Goal: Task Accomplishment & Management: Manage account settings

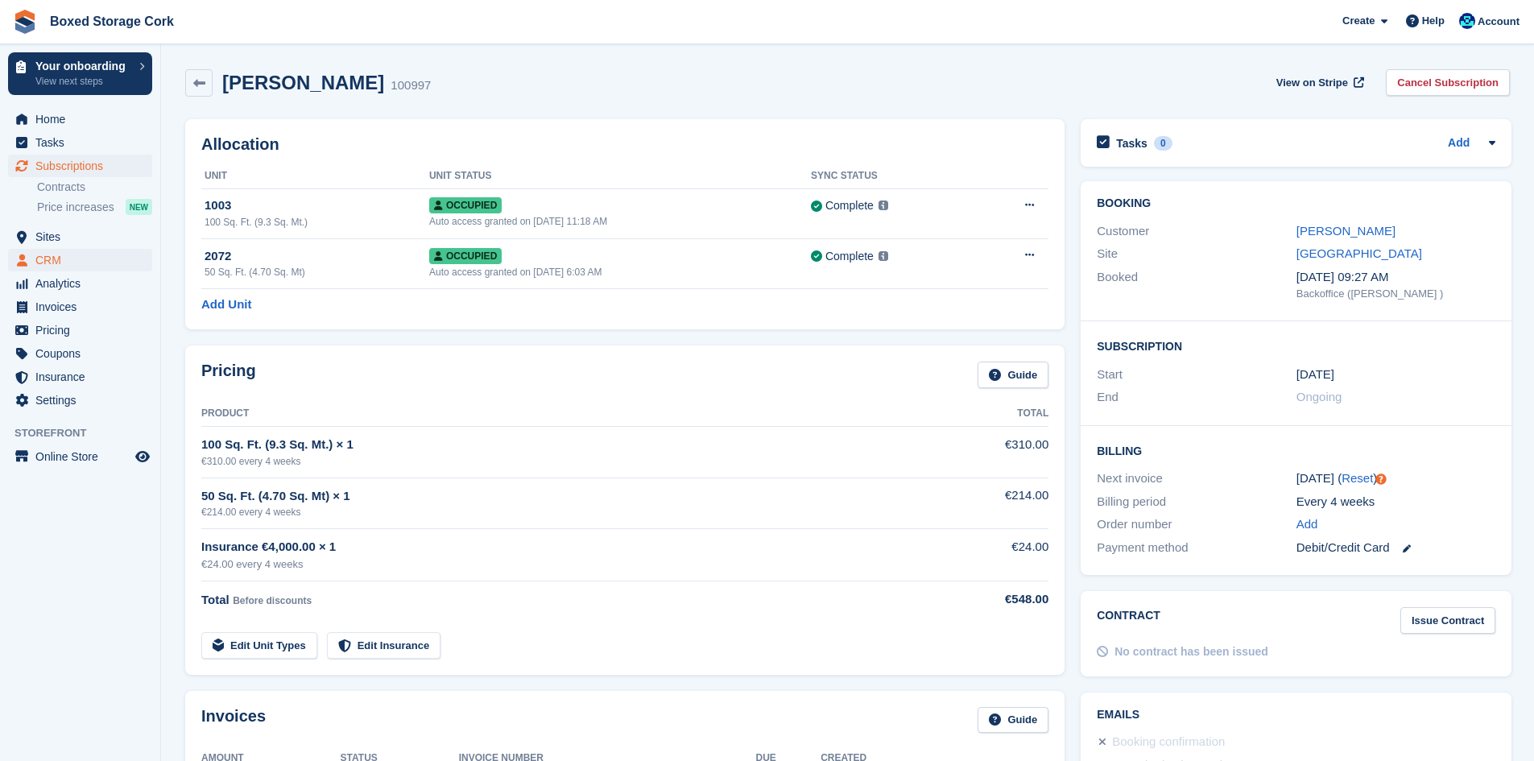
scroll to position [322, 0]
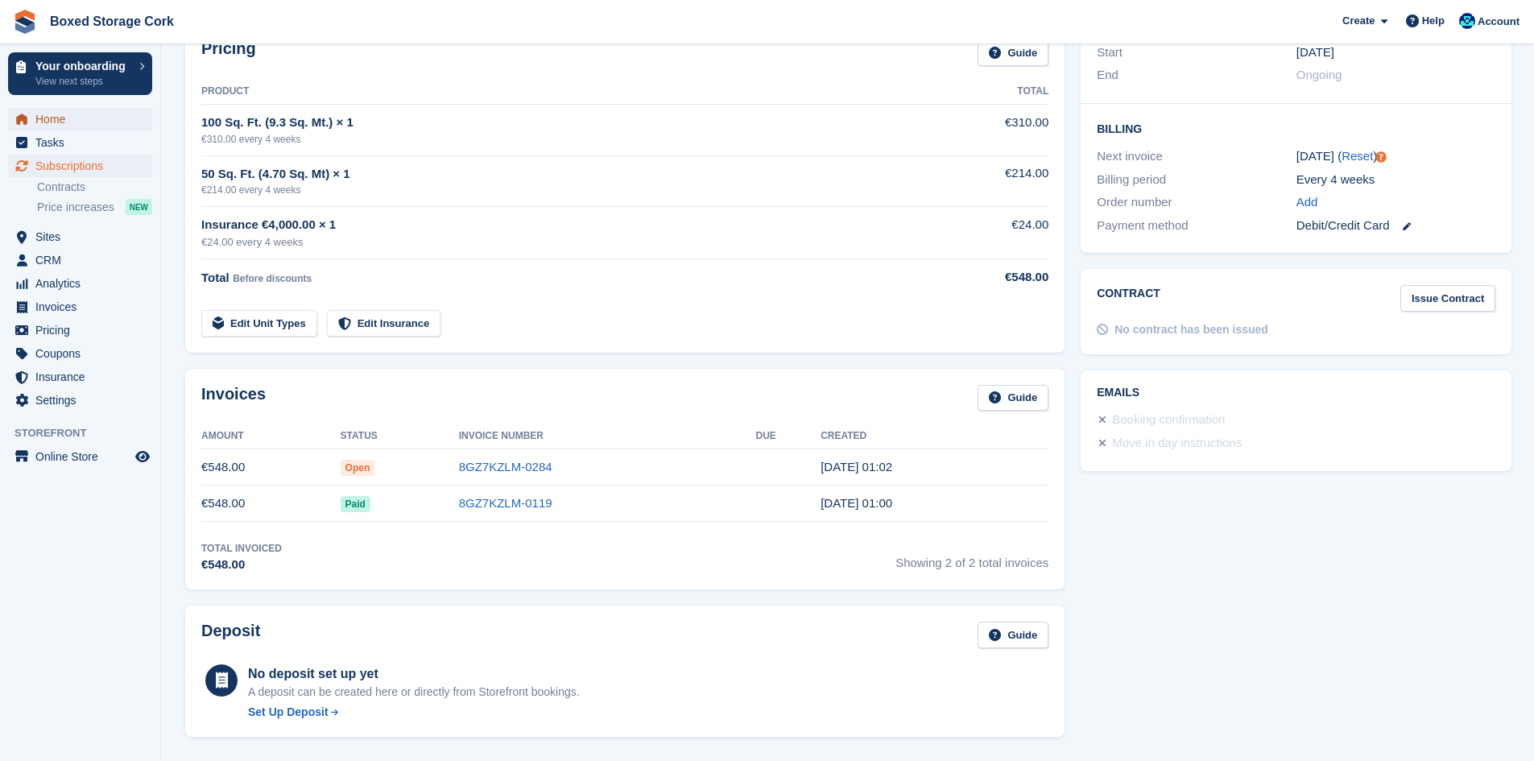
click at [56, 124] on span "Home" at bounding box center [83, 119] width 97 height 23
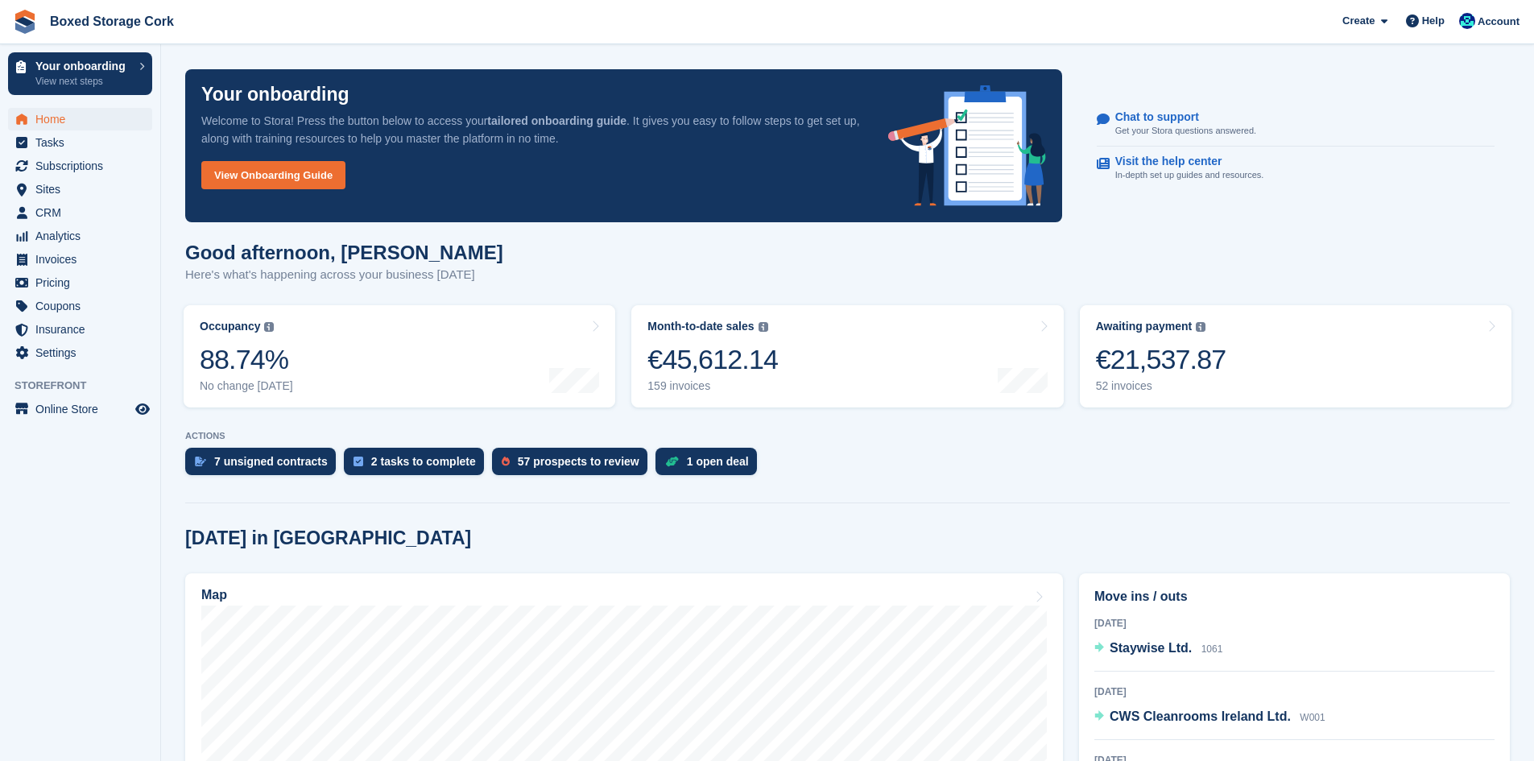
scroll to position [564, 0]
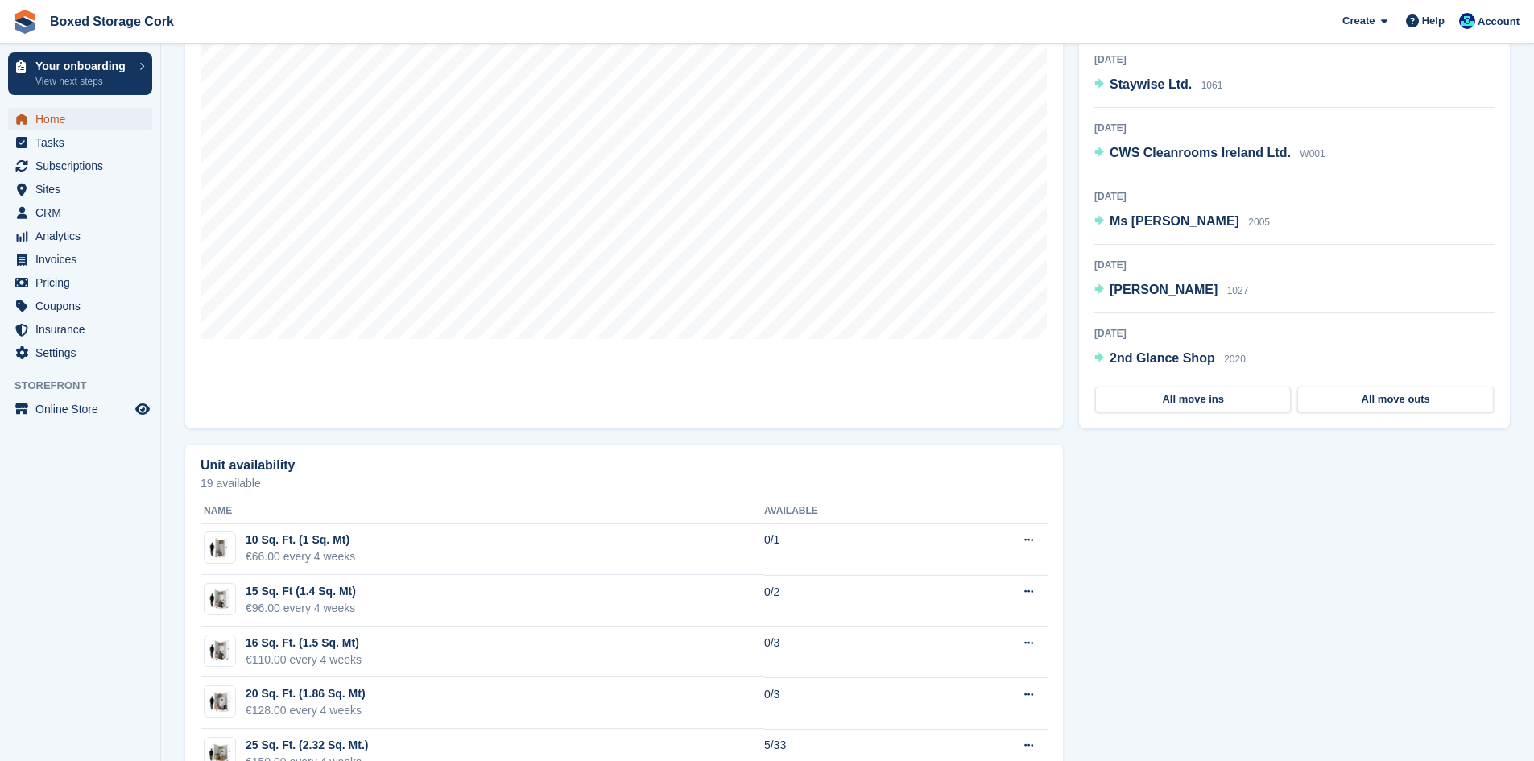
click at [48, 114] on span "Home" at bounding box center [83, 119] width 97 height 23
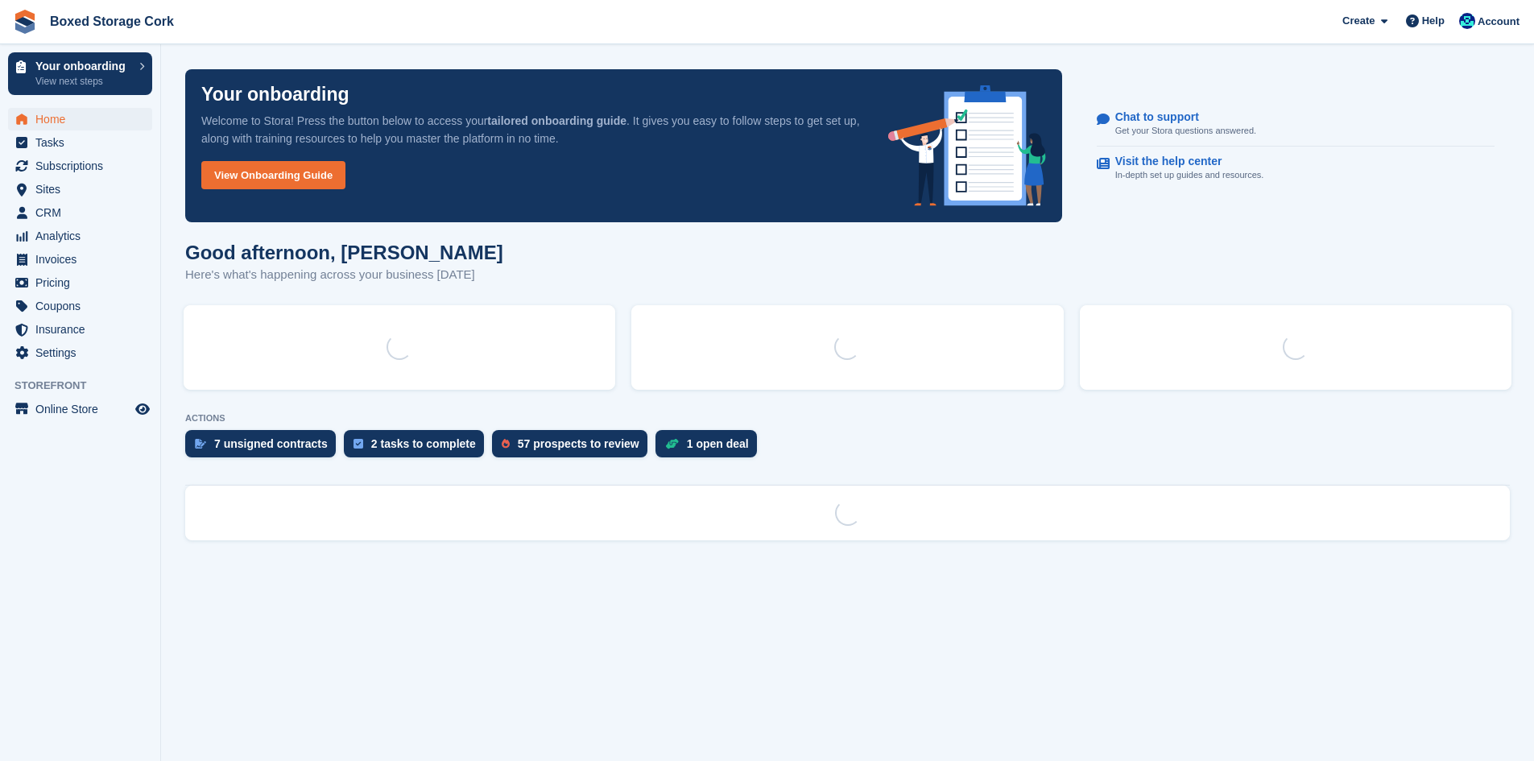
scroll to position [0, 0]
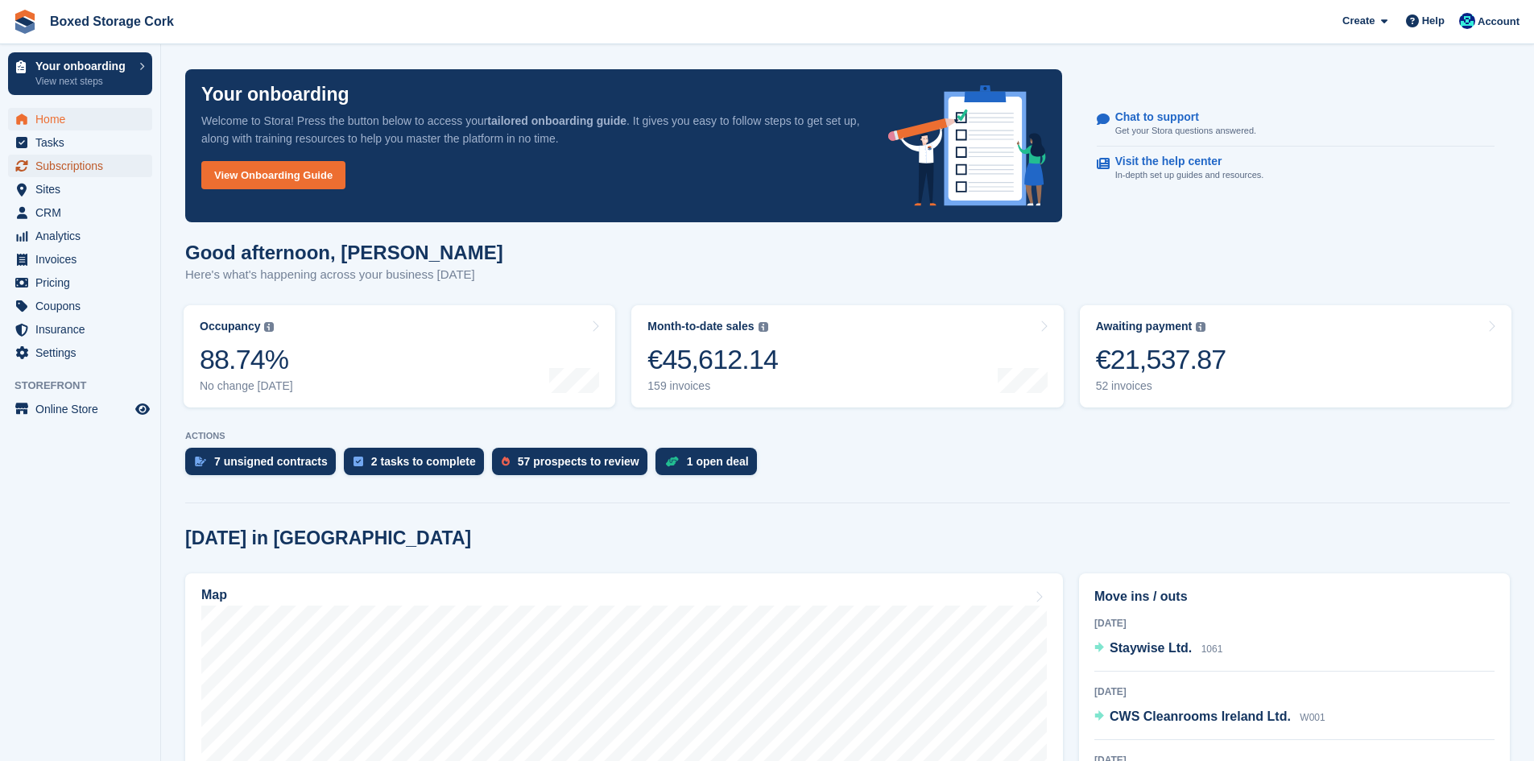
click at [77, 165] on span "Subscriptions" at bounding box center [83, 166] width 97 height 23
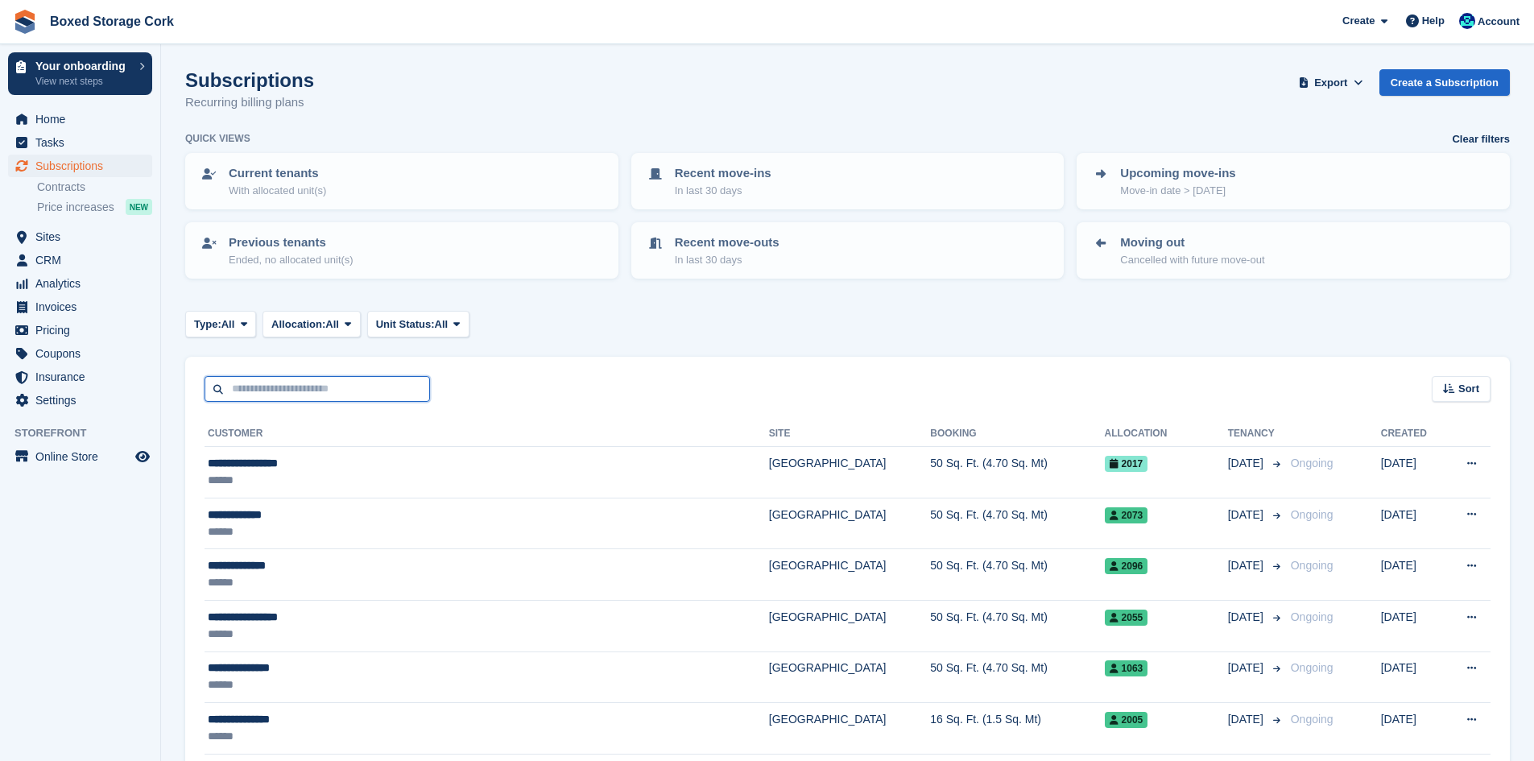
click at [386, 391] on input "text" at bounding box center [316, 389] width 225 height 27
type input "****"
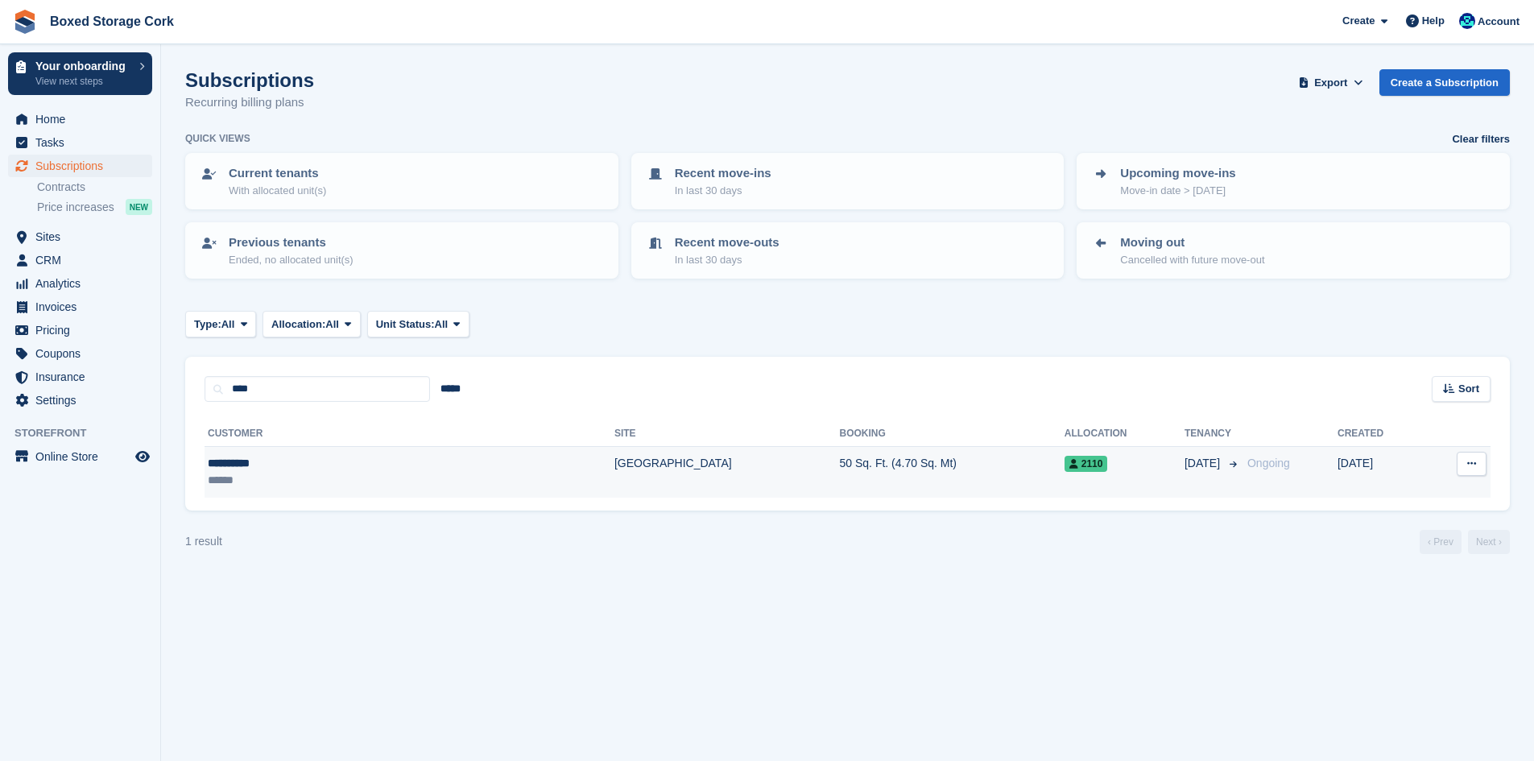
click at [840, 465] on td "50 Sq. Ft. (4.70 Sq. Mt)" at bounding box center [952, 472] width 225 height 51
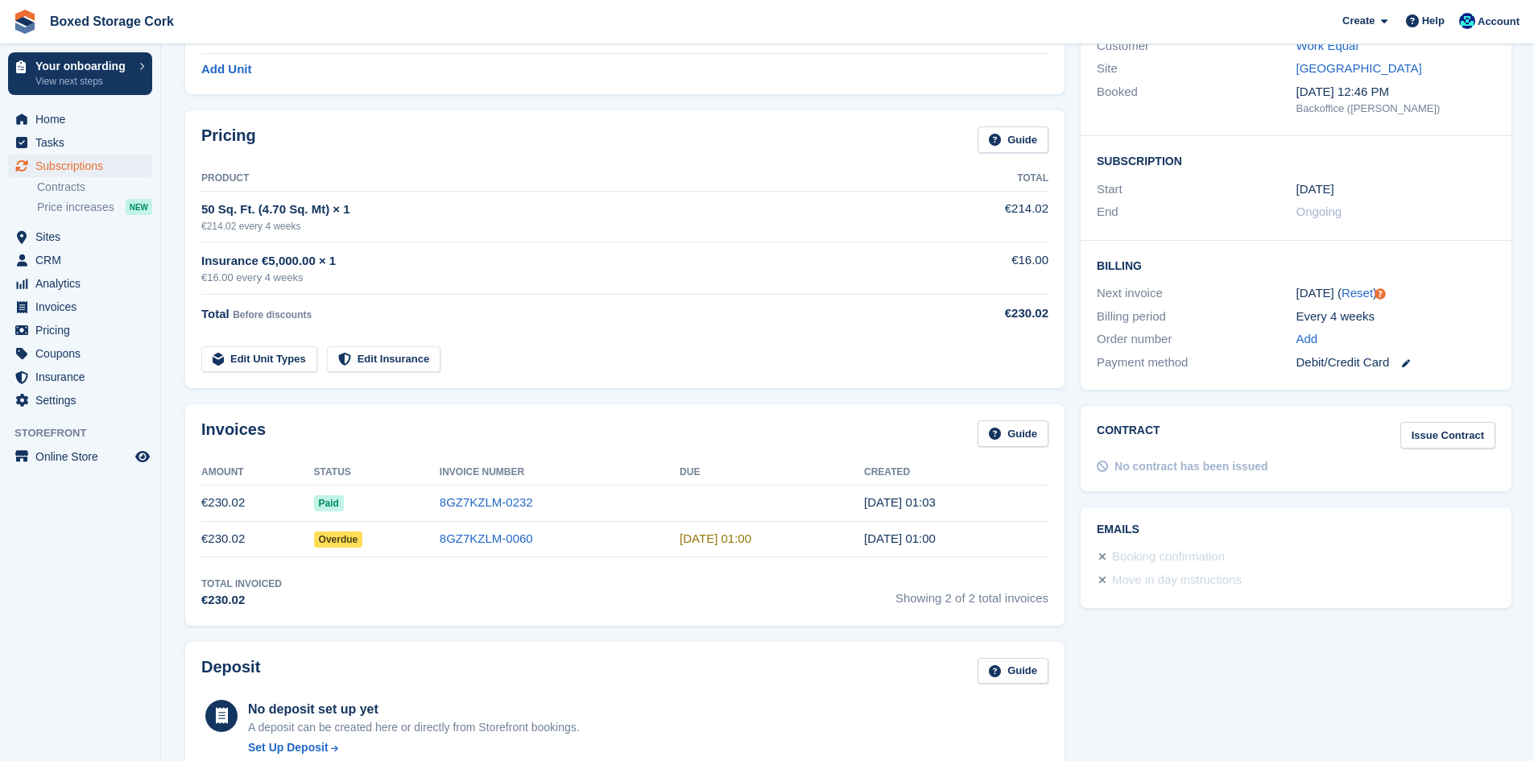
scroll to position [161, 0]
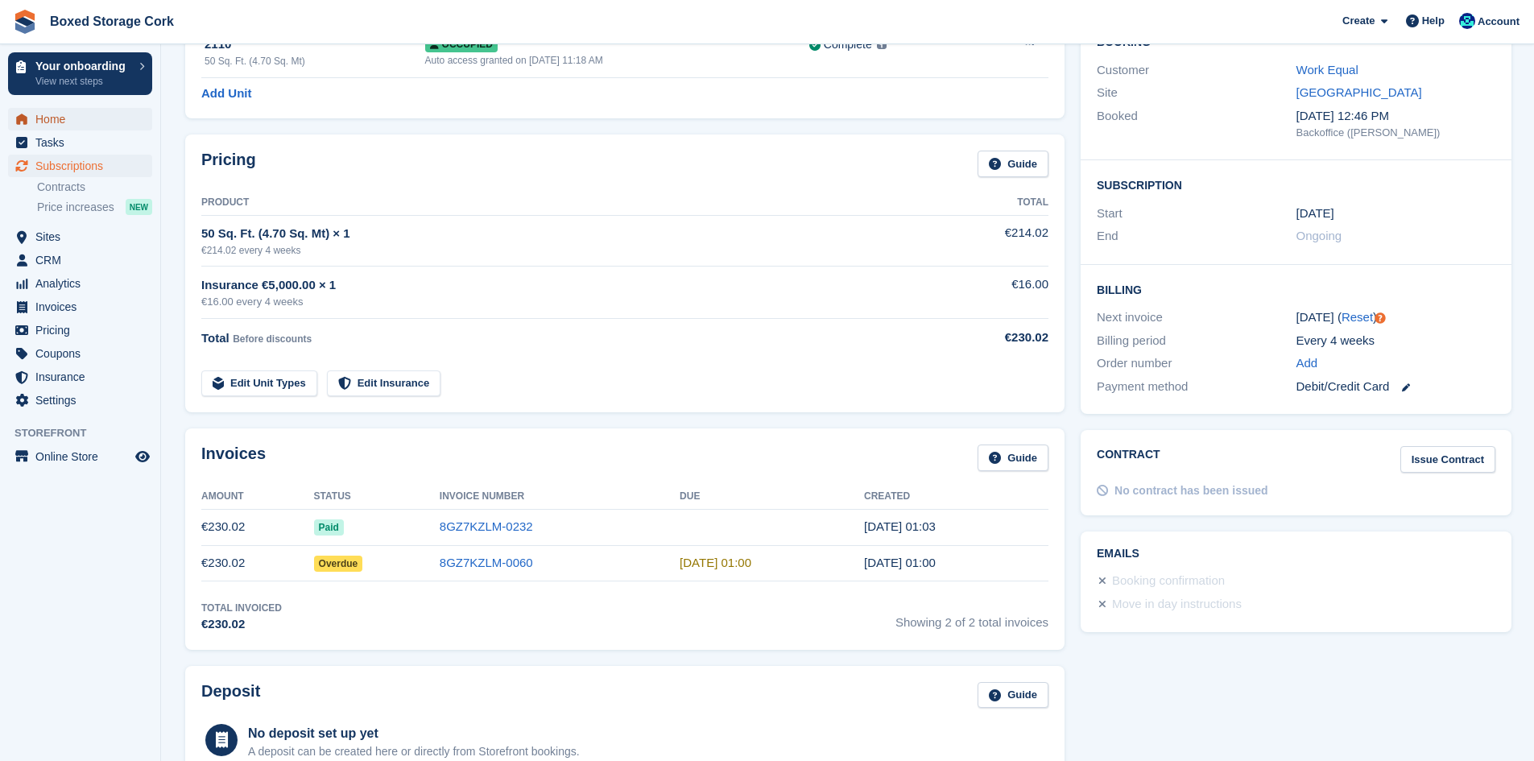
click span "Home"
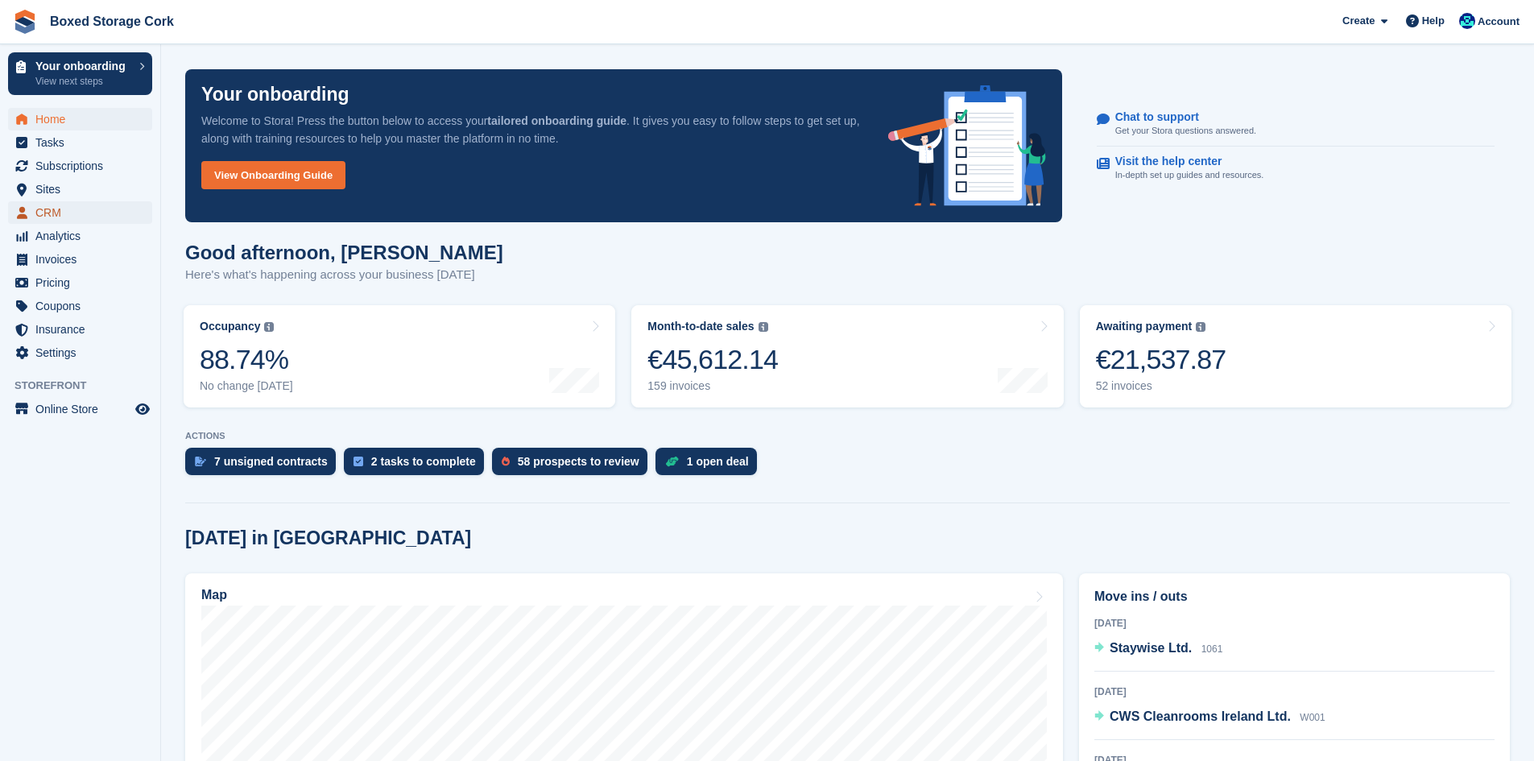
click at [61, 204] on span "CRM" at bounding box center [83, 212] width 97 height 23
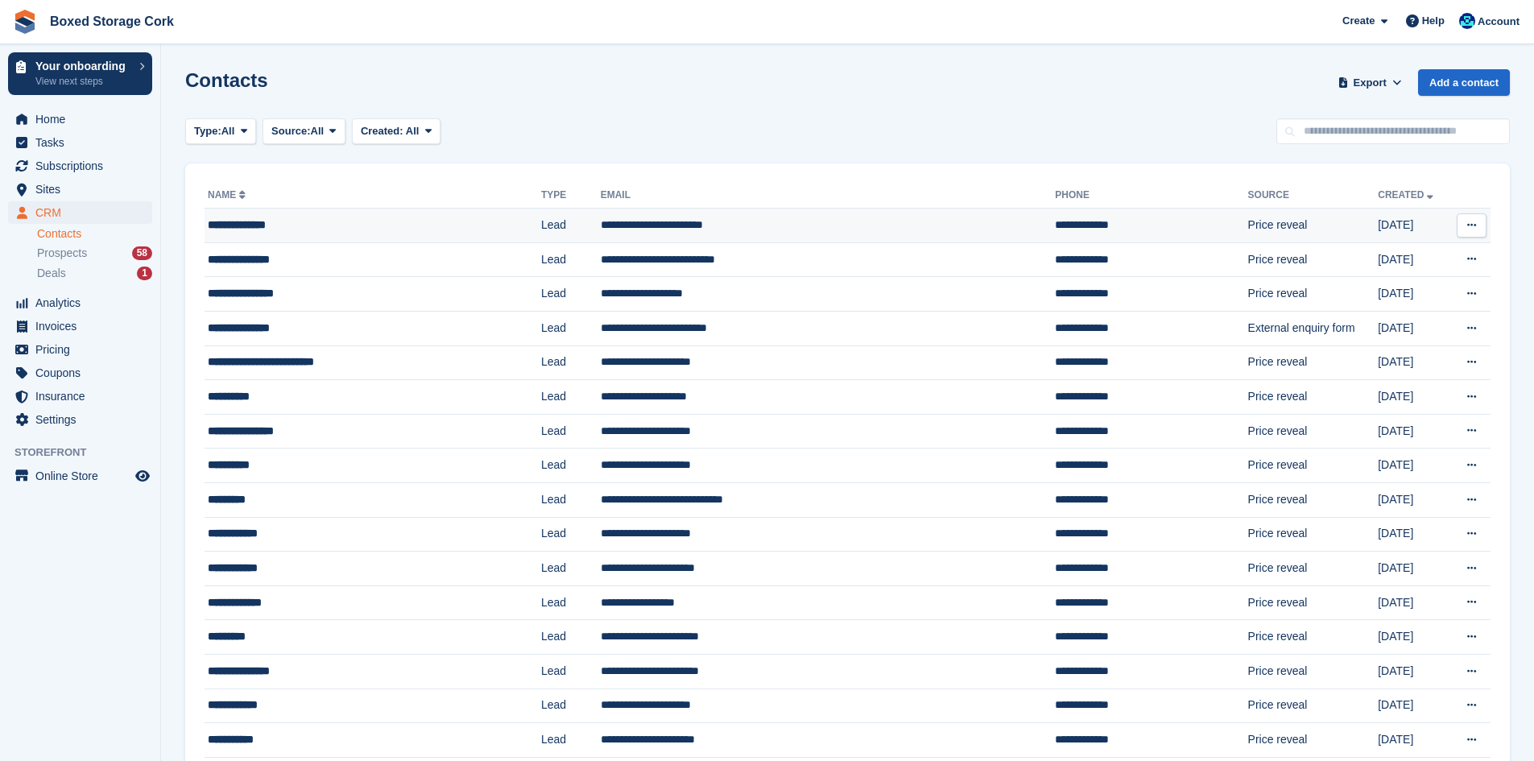
click at [312, 220] on div "**********" at bounding box center [345, 225] width 274 height 17
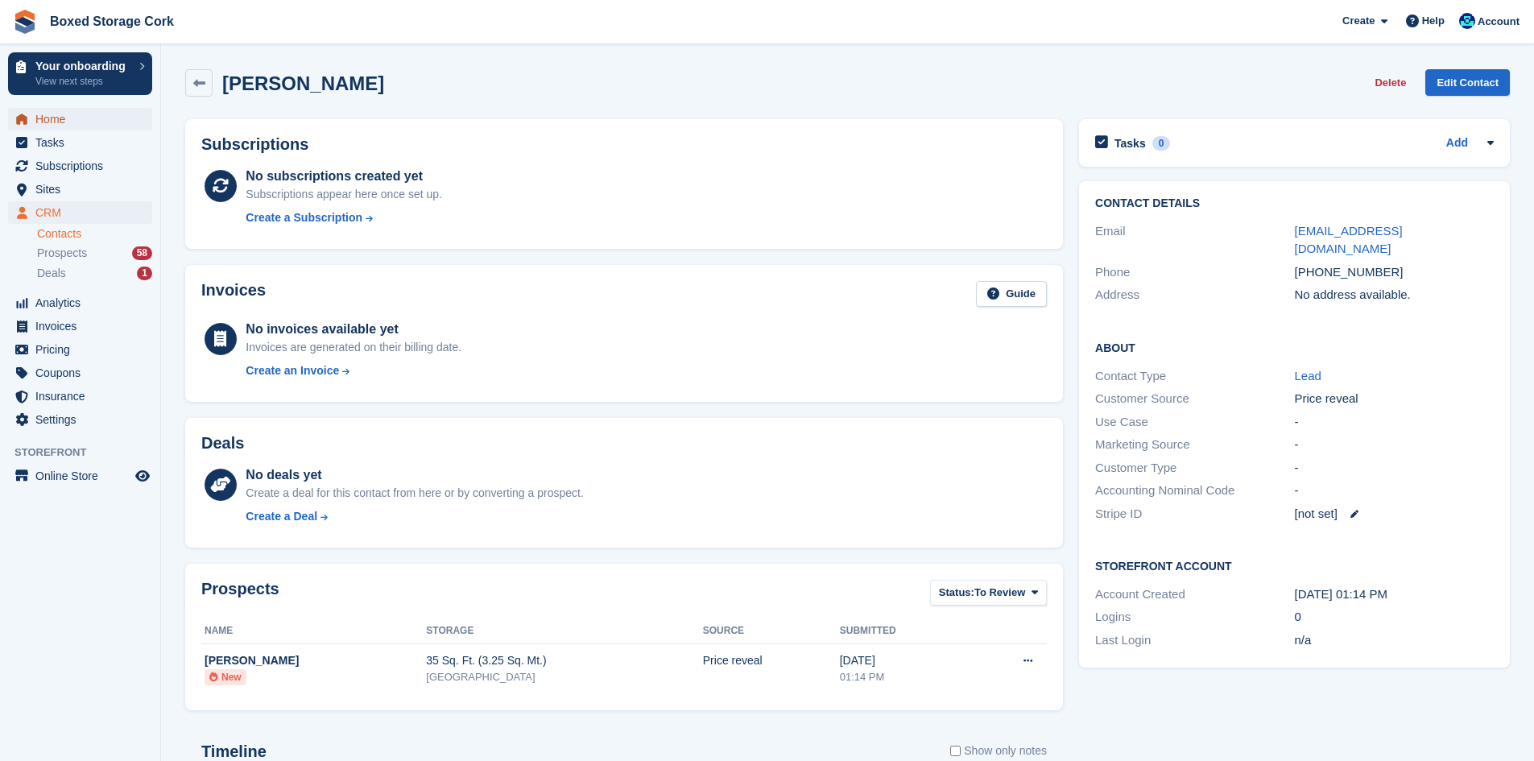
click at [66, 119] on span "Home" at bounding box center [83, 119] width 97 height 23
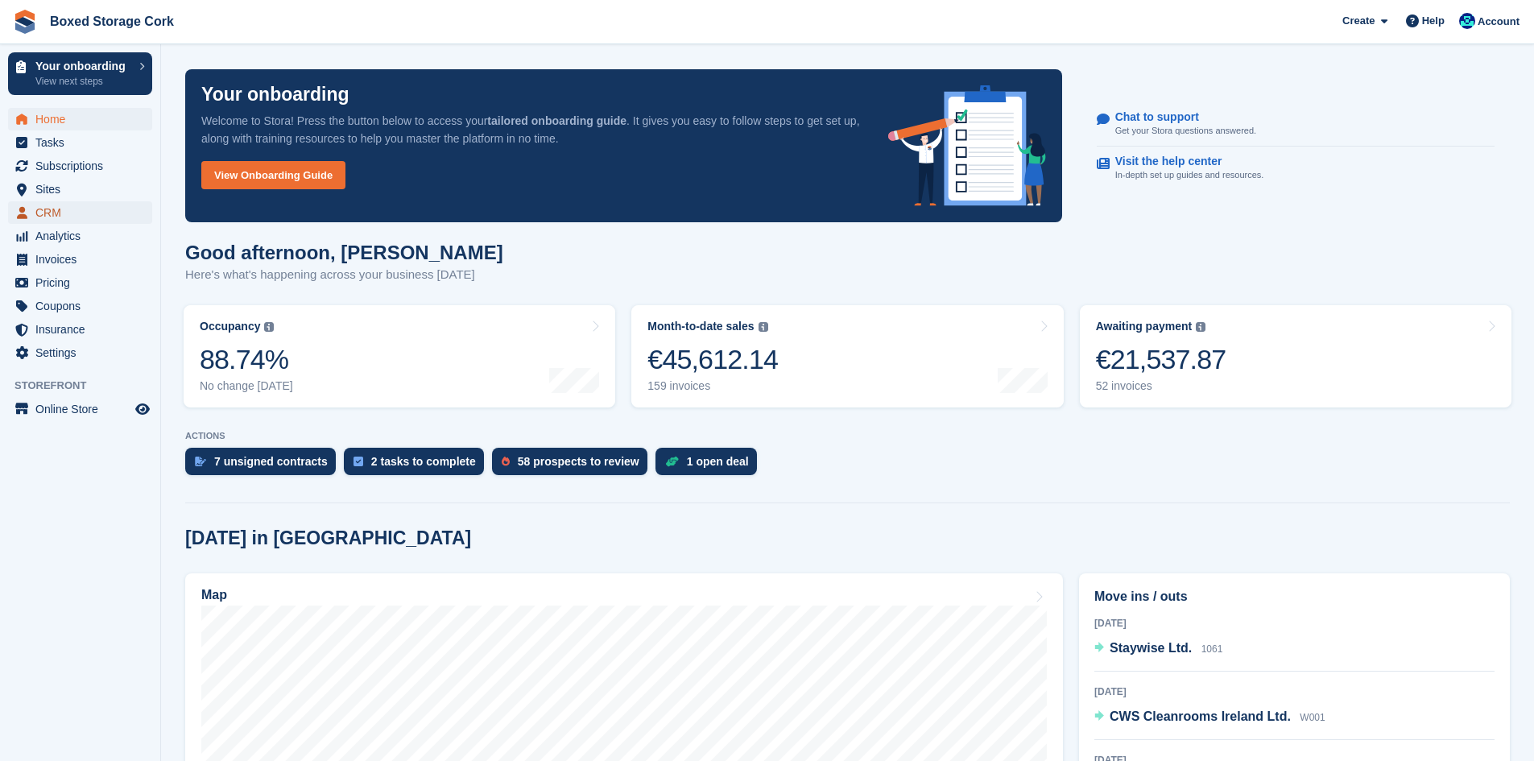
click at [60, 206] on span "CRM" at bounding box center [83, 212] width 97 height 23
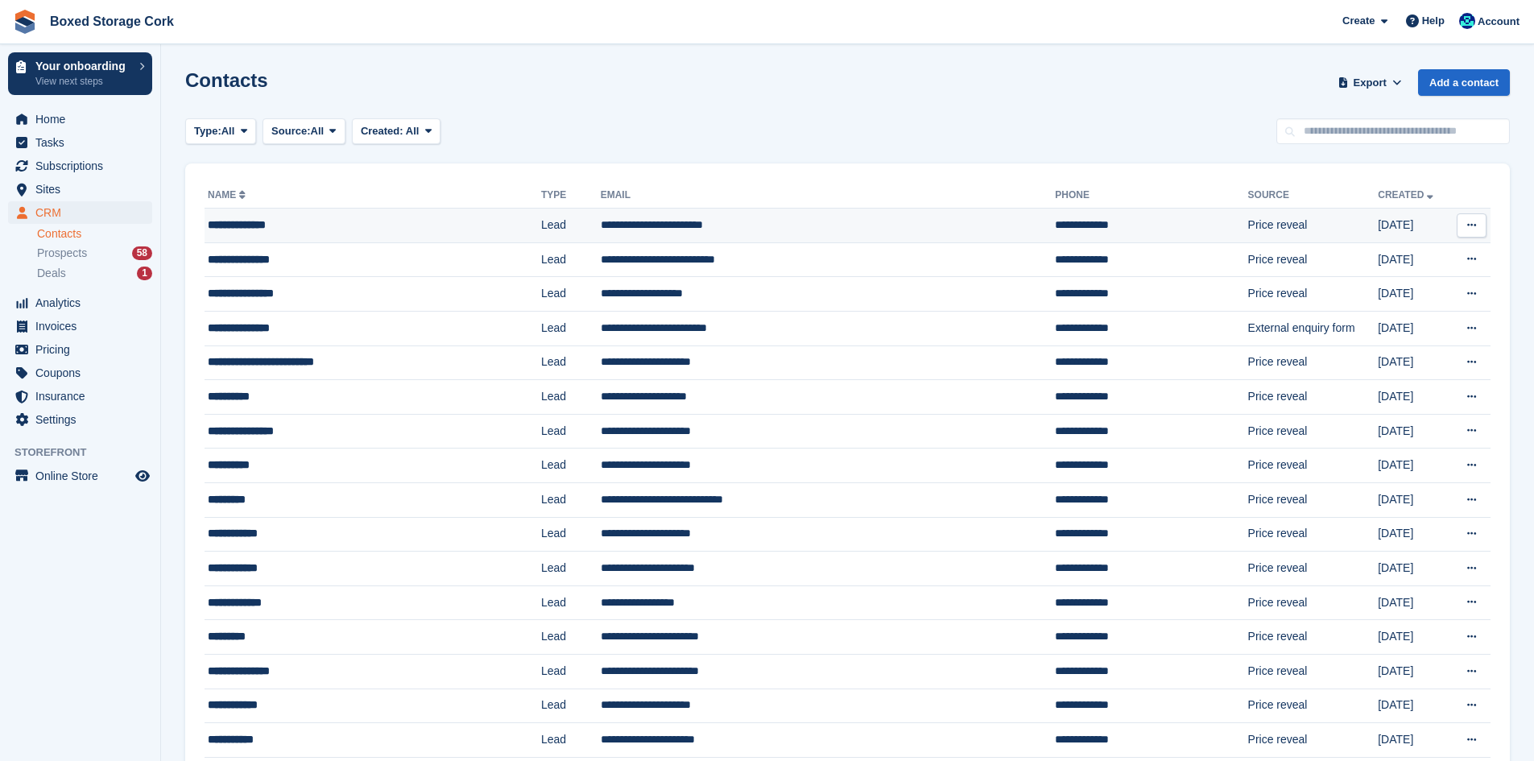
click at [366, 223] on div "**********" at bounding box center [345, 225] width 274 height 17
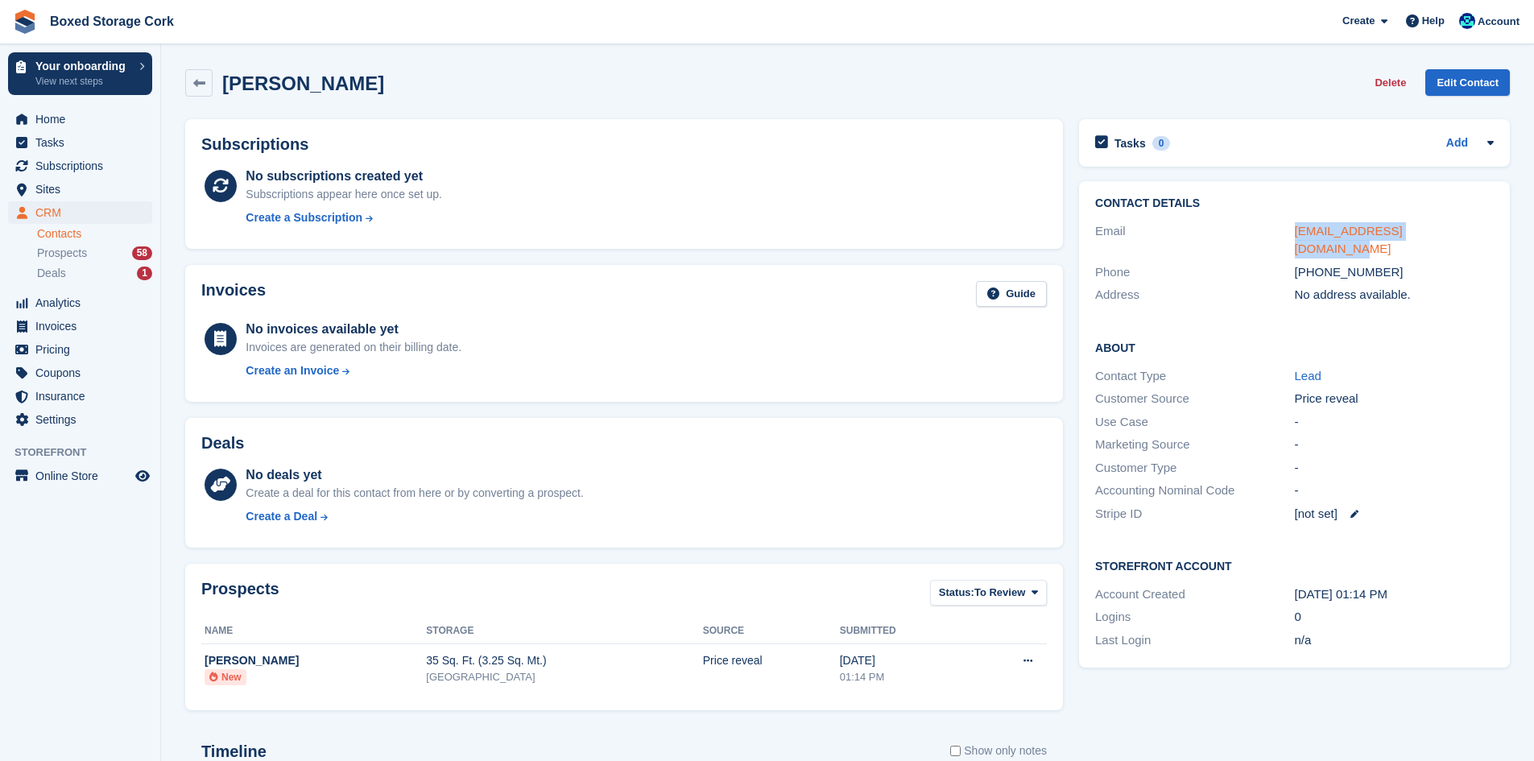
drag, startPoint x: 1457, startPoint y: 235, endPoint x: 1295, endPoint y: 235, distance: 161.8
click at [1295, 235] on div "[EMAIL_ADDRESS][DOMAIN_NAME]" at bounding box center [1393, 240] width 199 height 36
copy link "[EMAIL_ADDRESS][DOMAIN_NAME]"
click at [48, 116] on span "Home" at bounding box center [83, 119] width 97 height 23
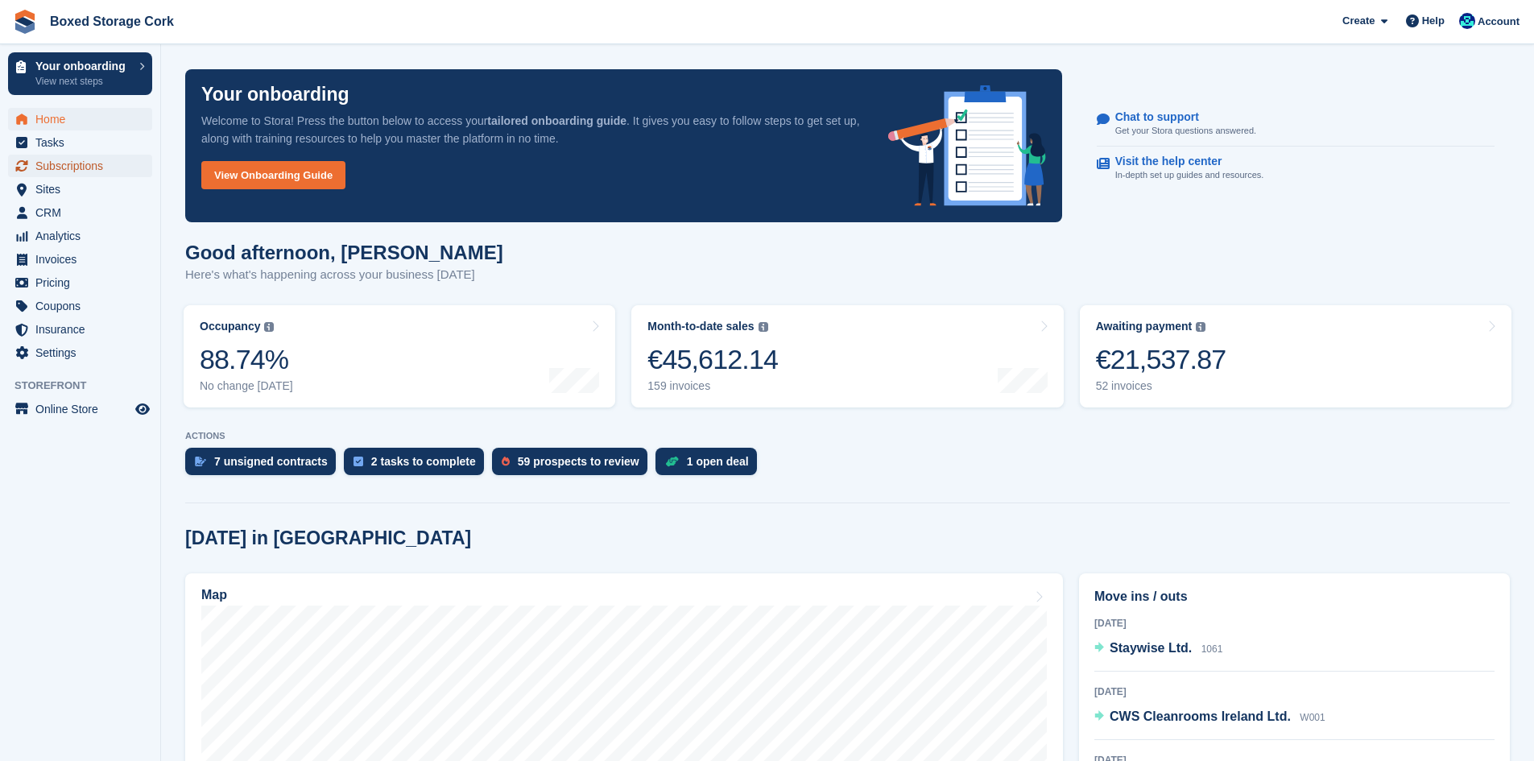
click at [84, 164] on span "Subscriptions" at bounding box center [83, 166] width 97 height 23
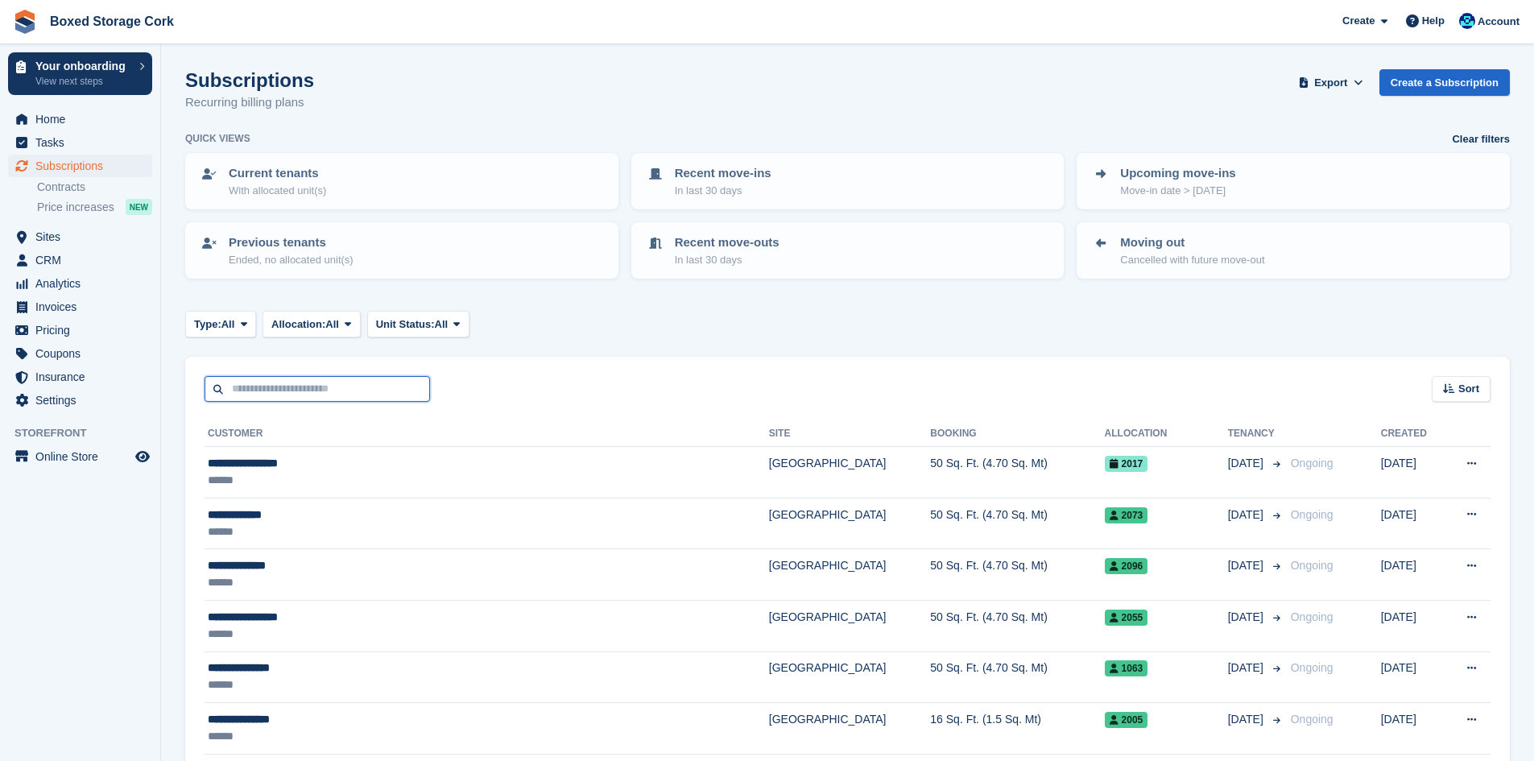
click at [358, 387] on input "text" at bounding box center [316, 389] width 225 height 27
type input "*****"
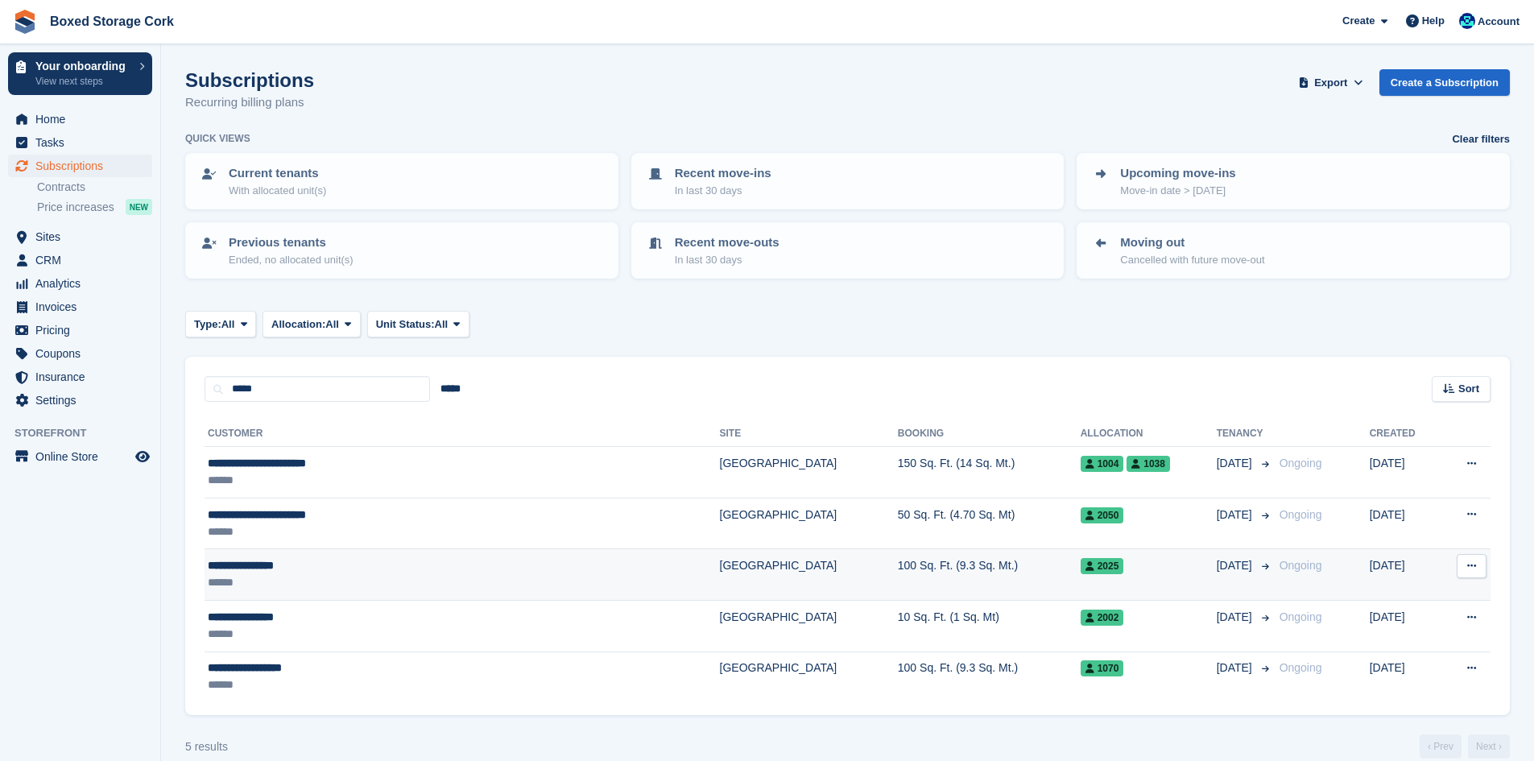
click at [338, 585] on div "******" at bounding box center [376, 582] width 336 height 17
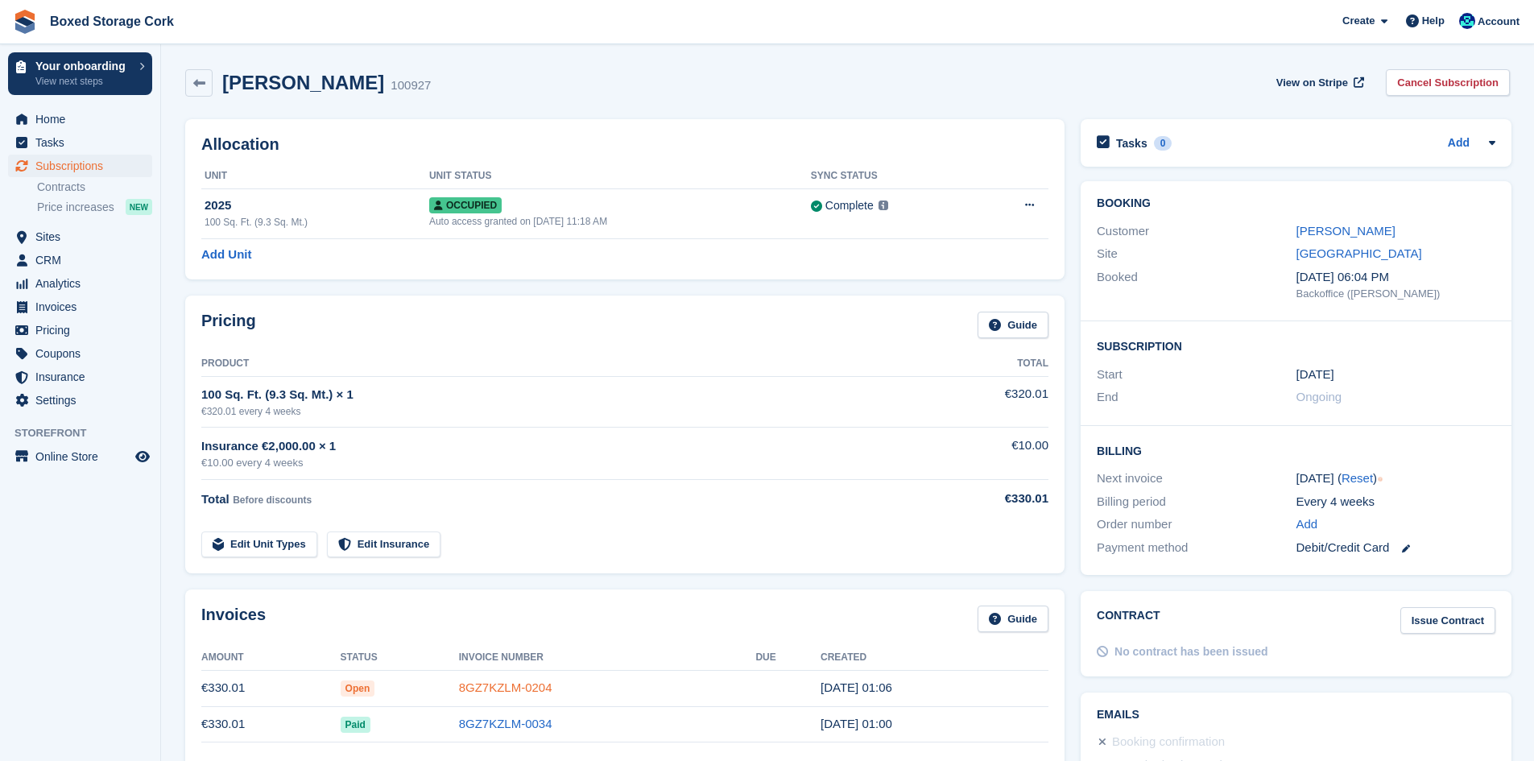
click at [495, 686] on link "8GZ7KZLM-0204" at bounding box center [505, 687] width 93 height 14
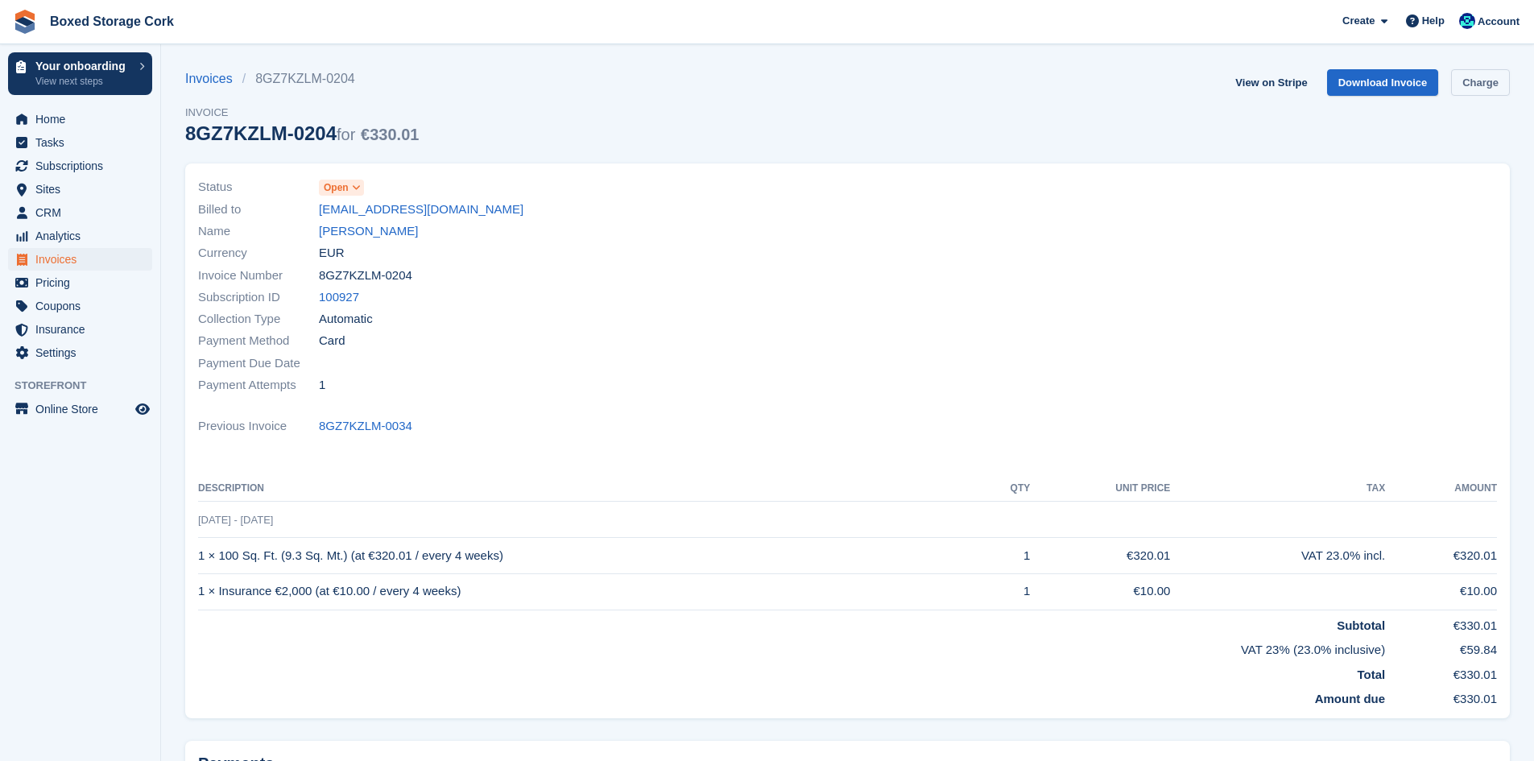
click at [1480, 88] on link "Charge" at bounding box center [1480, 82] width 59 height 27
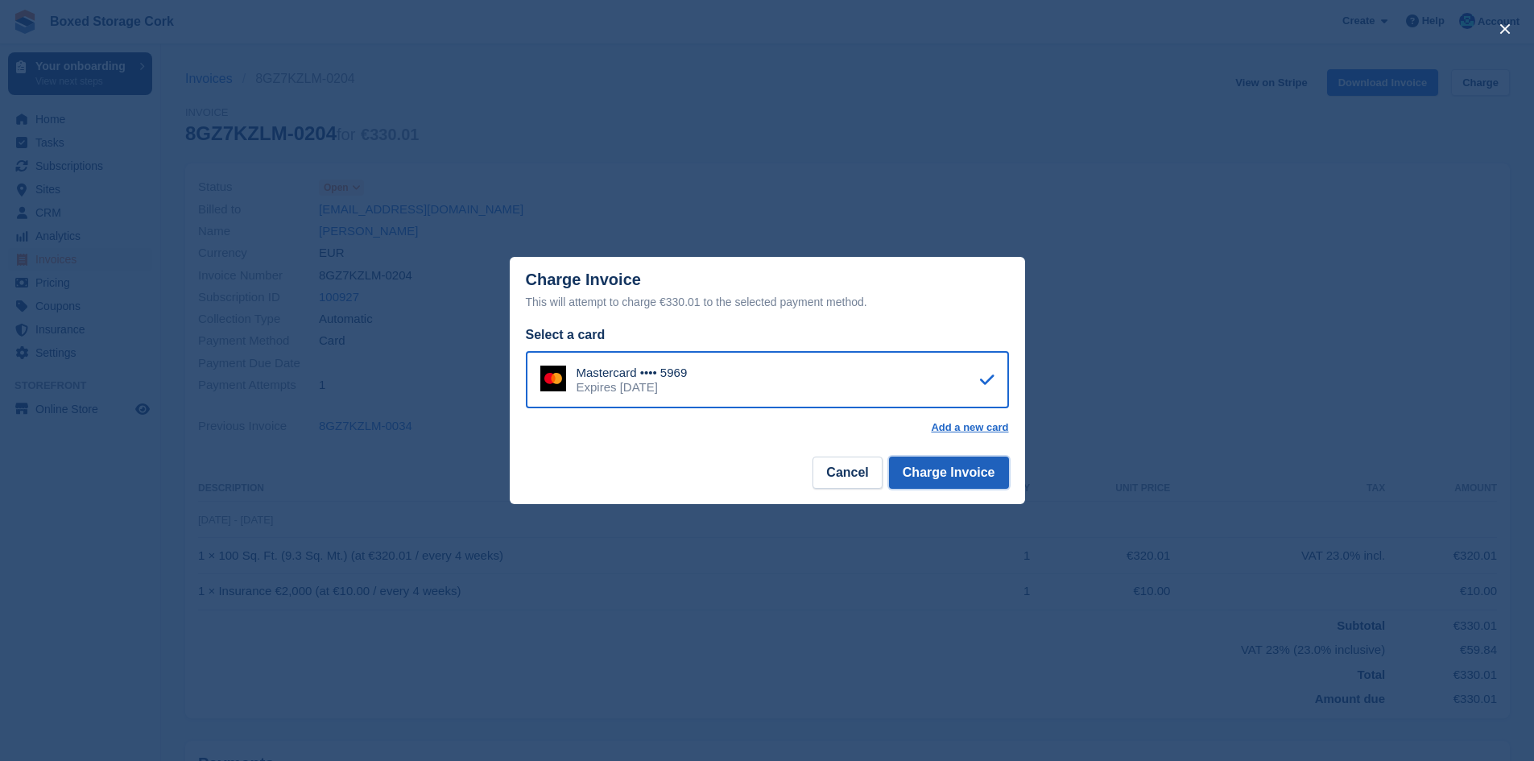
click at [946, 470] on button "Charge Invoice" at bounding box center [949, 472] width 120 height 32
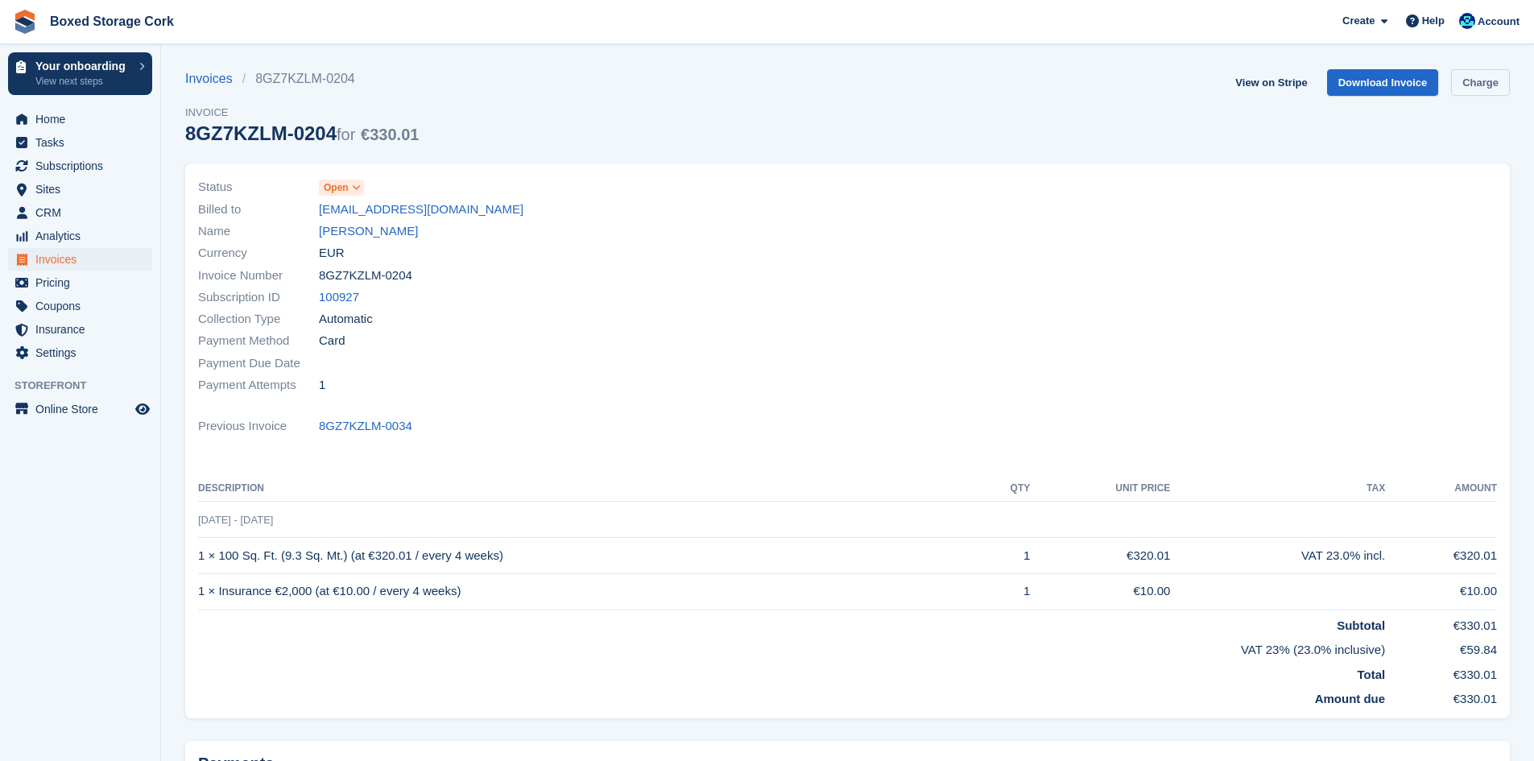
click at [1488, 77] on link "Charge" at bounding box center [1480, 82] width 59 height 27
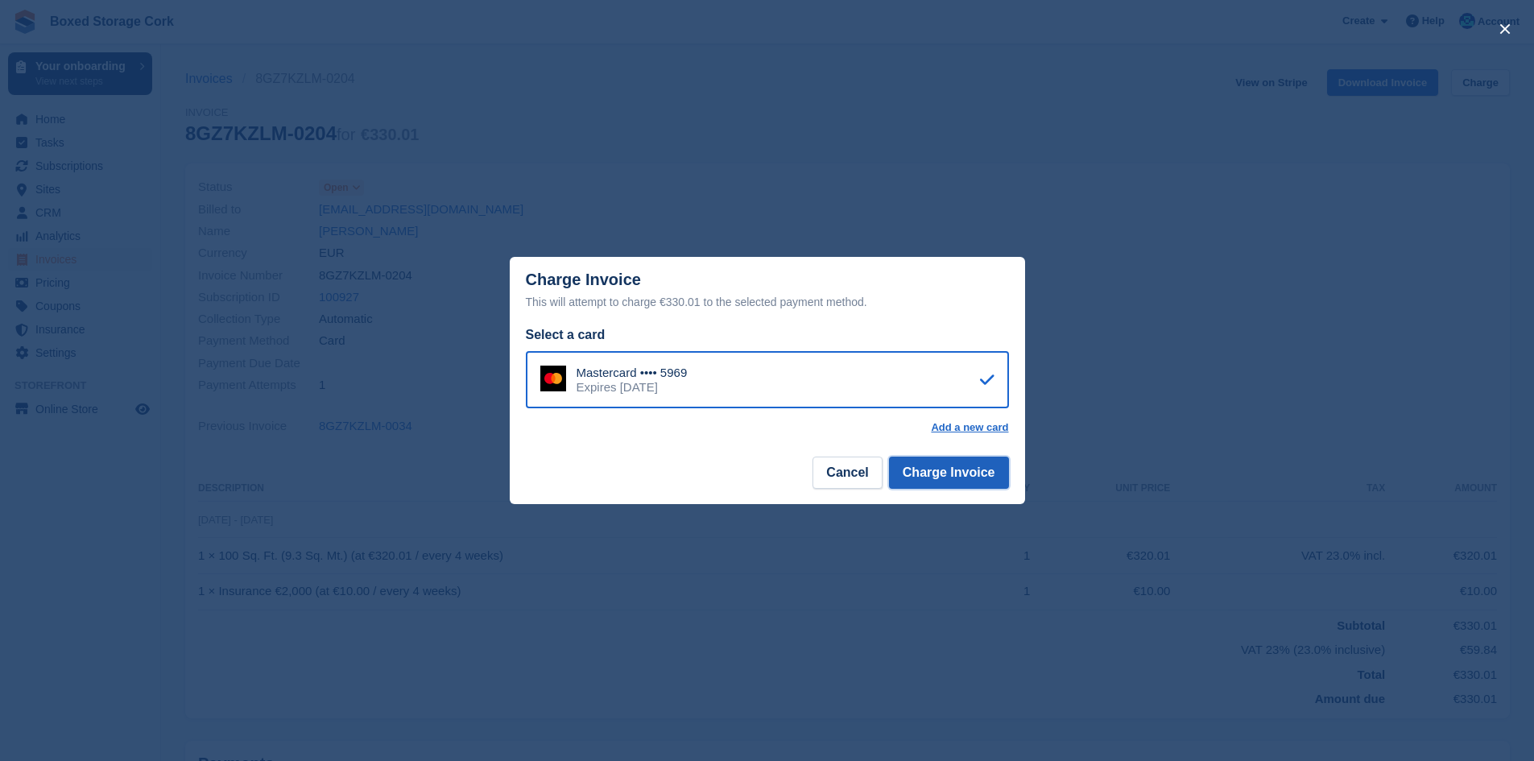
click at [943, 478] on button "Charge Invoice" at bounding box center [949, 472] width 120 height 32
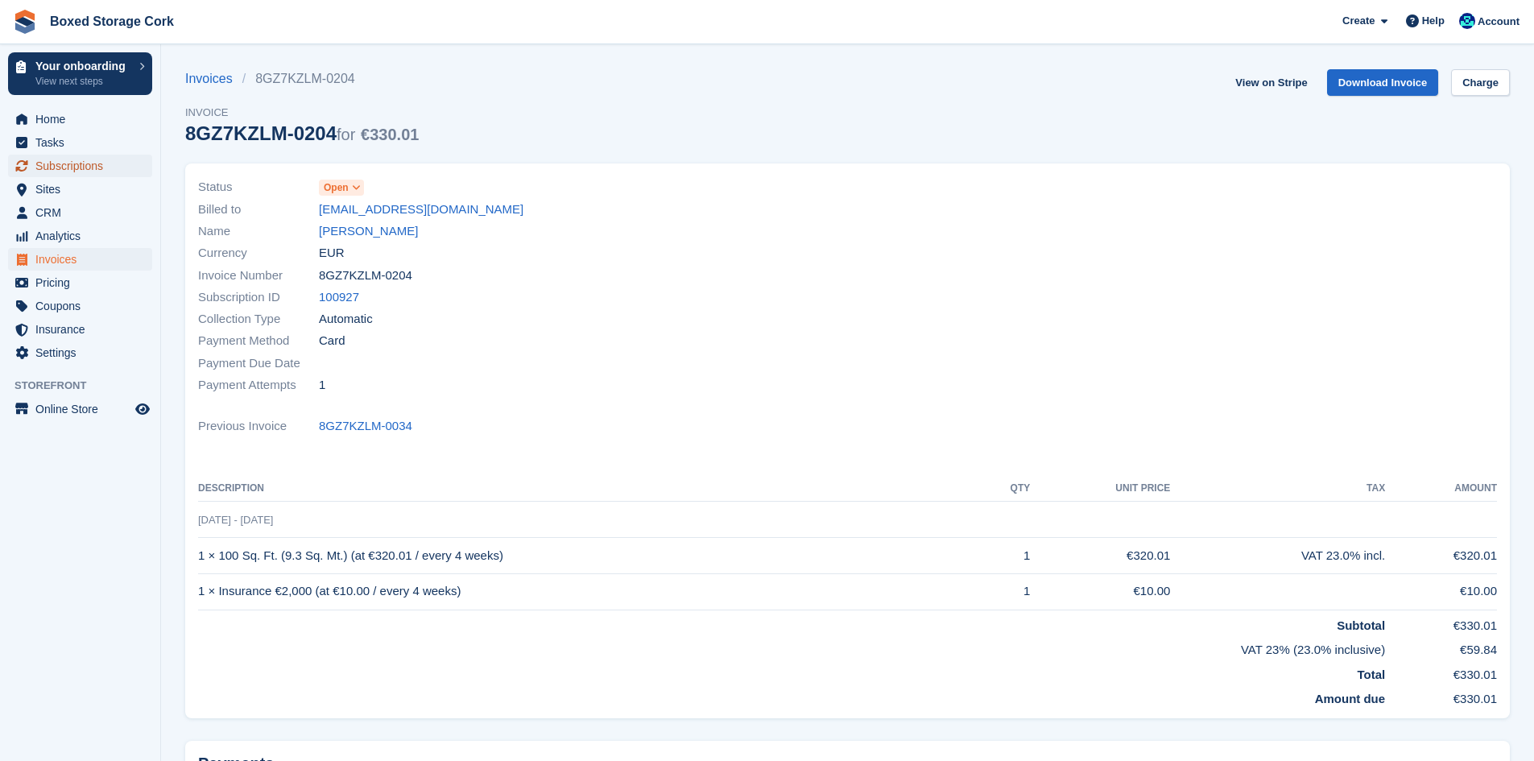
click at [57, 173] on span "Subscriptions" at bounding box center [83, 166] width 97 height 23
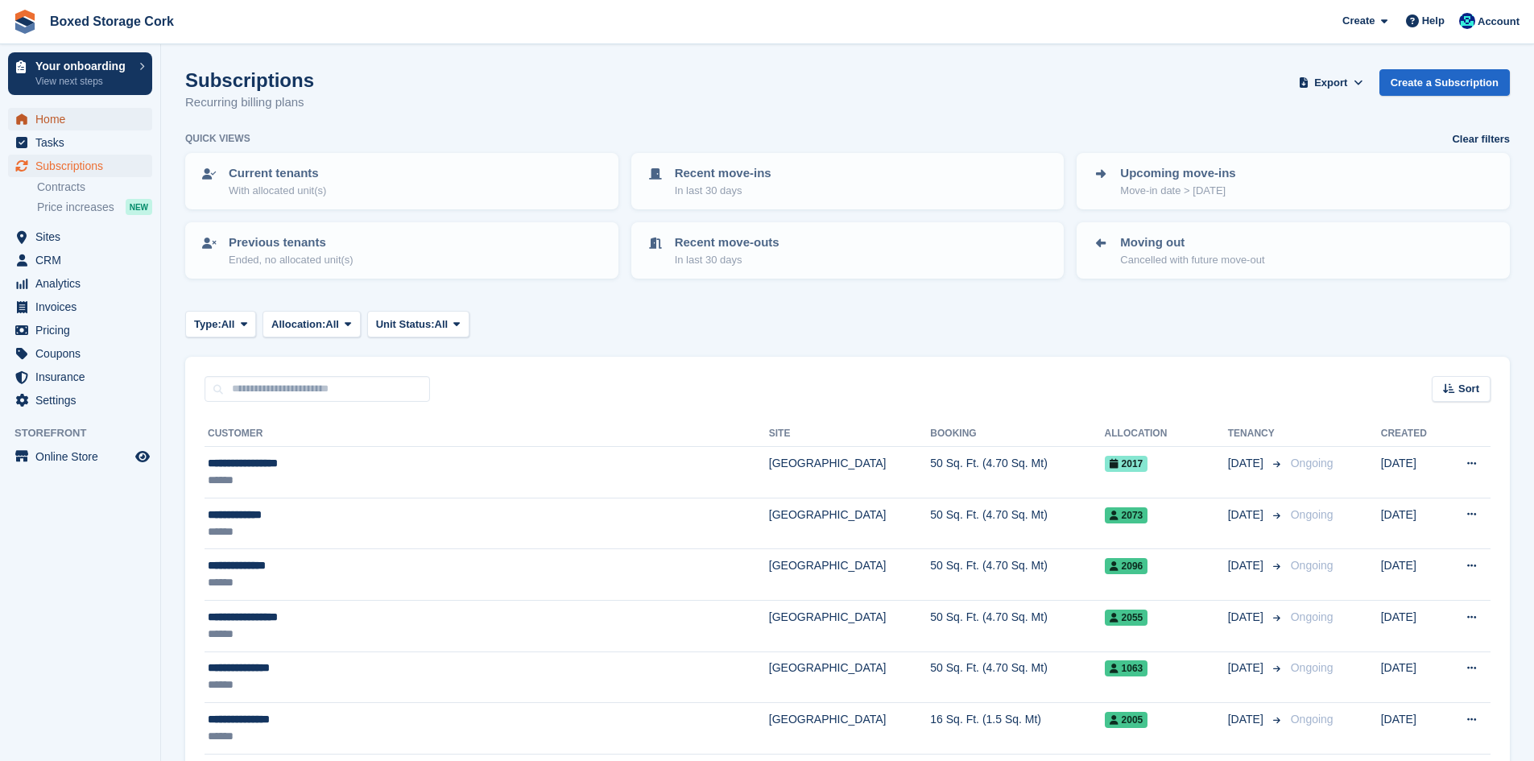
click at [53, 120] on span "Home" at bounding box center [83, 119] width 97 height 23
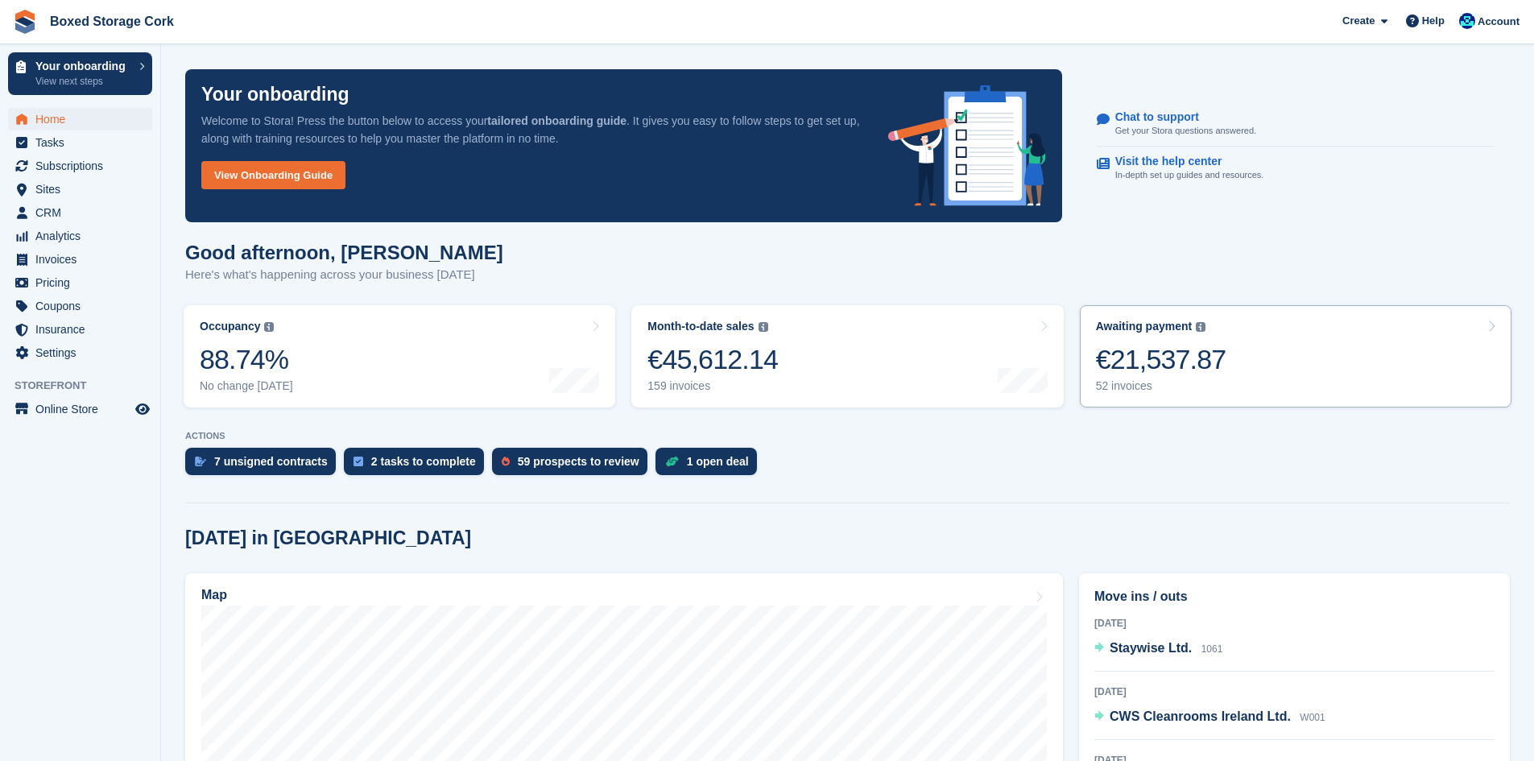
click at [1197, 361] on div "€21,537.87" at bounding box center [1161, 359] width 130 height 33
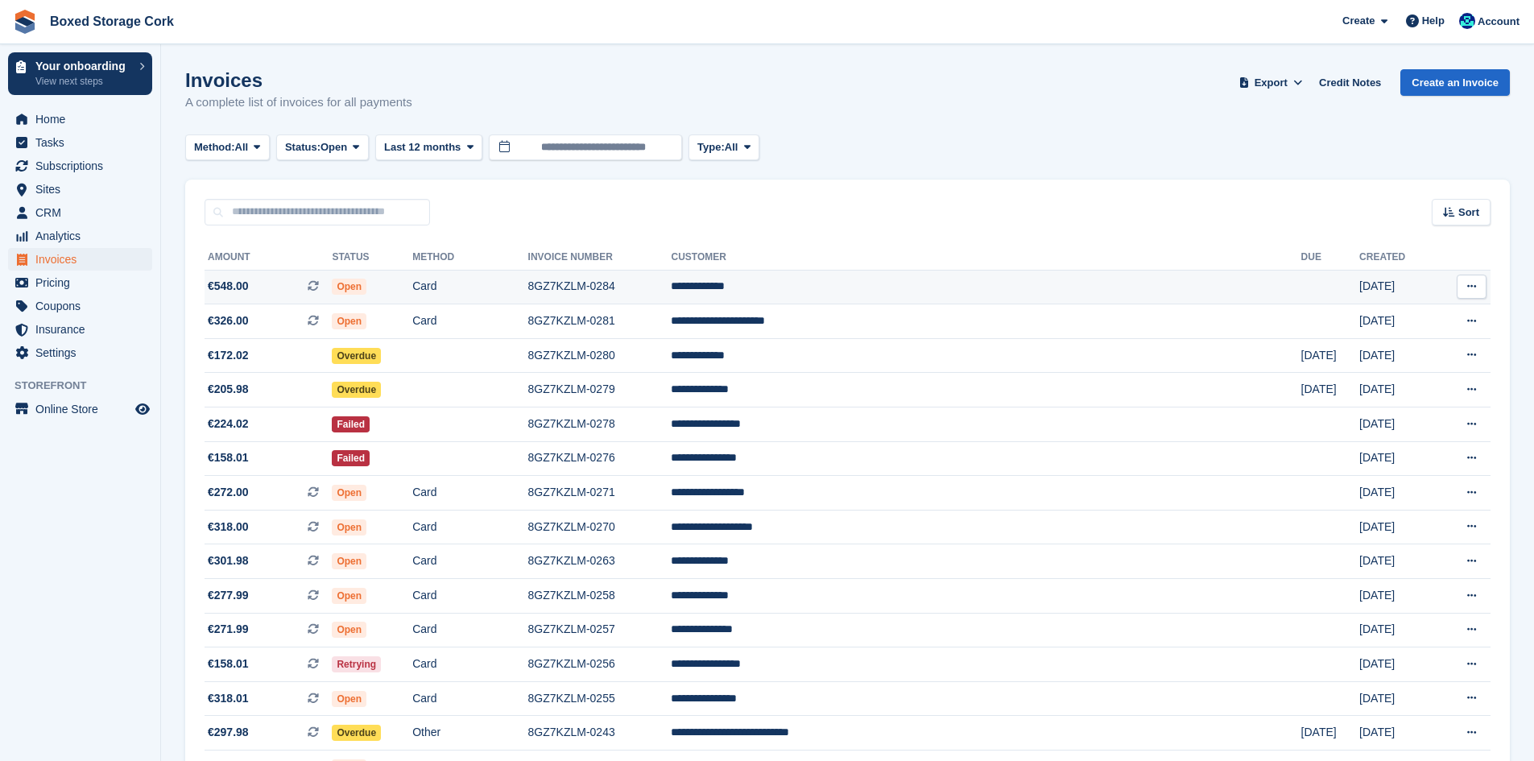
click at [278, 287] on span "€548.00 This is a recurring subscription invoice." at bounding box center [267, 286] width 127 height 17
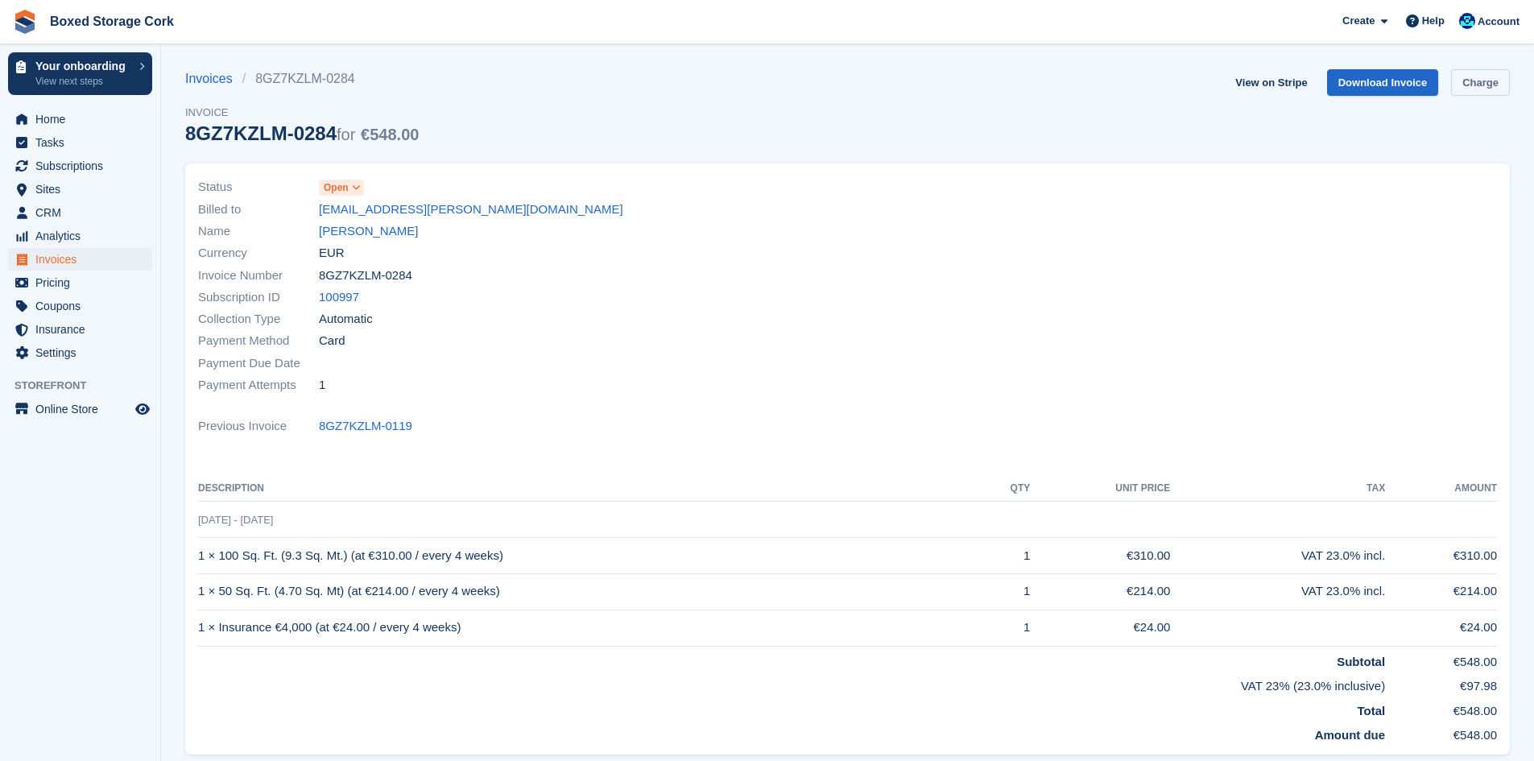
click at [1489, 85] on link "Charge" at bounding box center [1480, 82] width 59 height 27
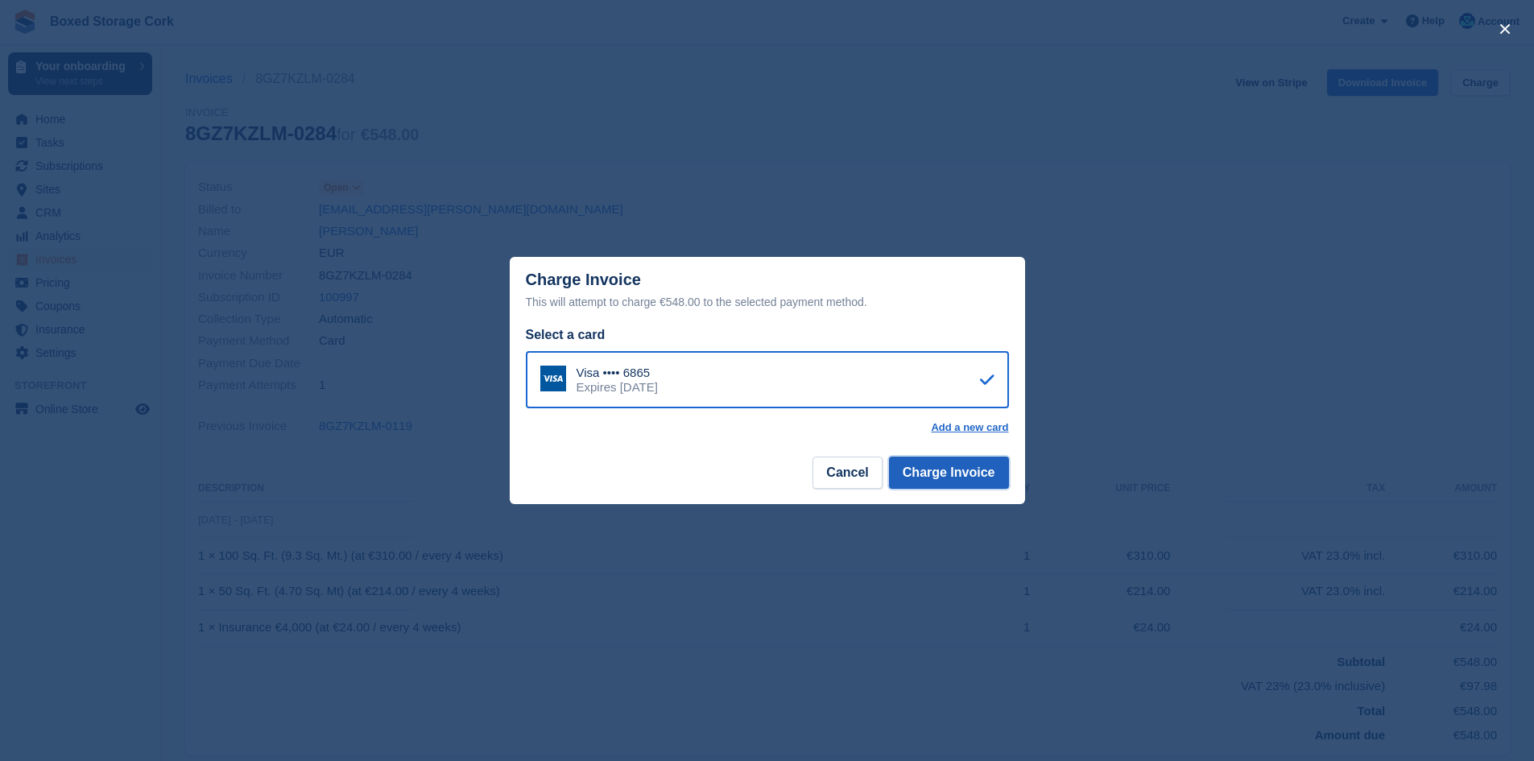
click at [943, 472] on button "Charge Invoice" at bounding box center [949, 472] width 120 height 32
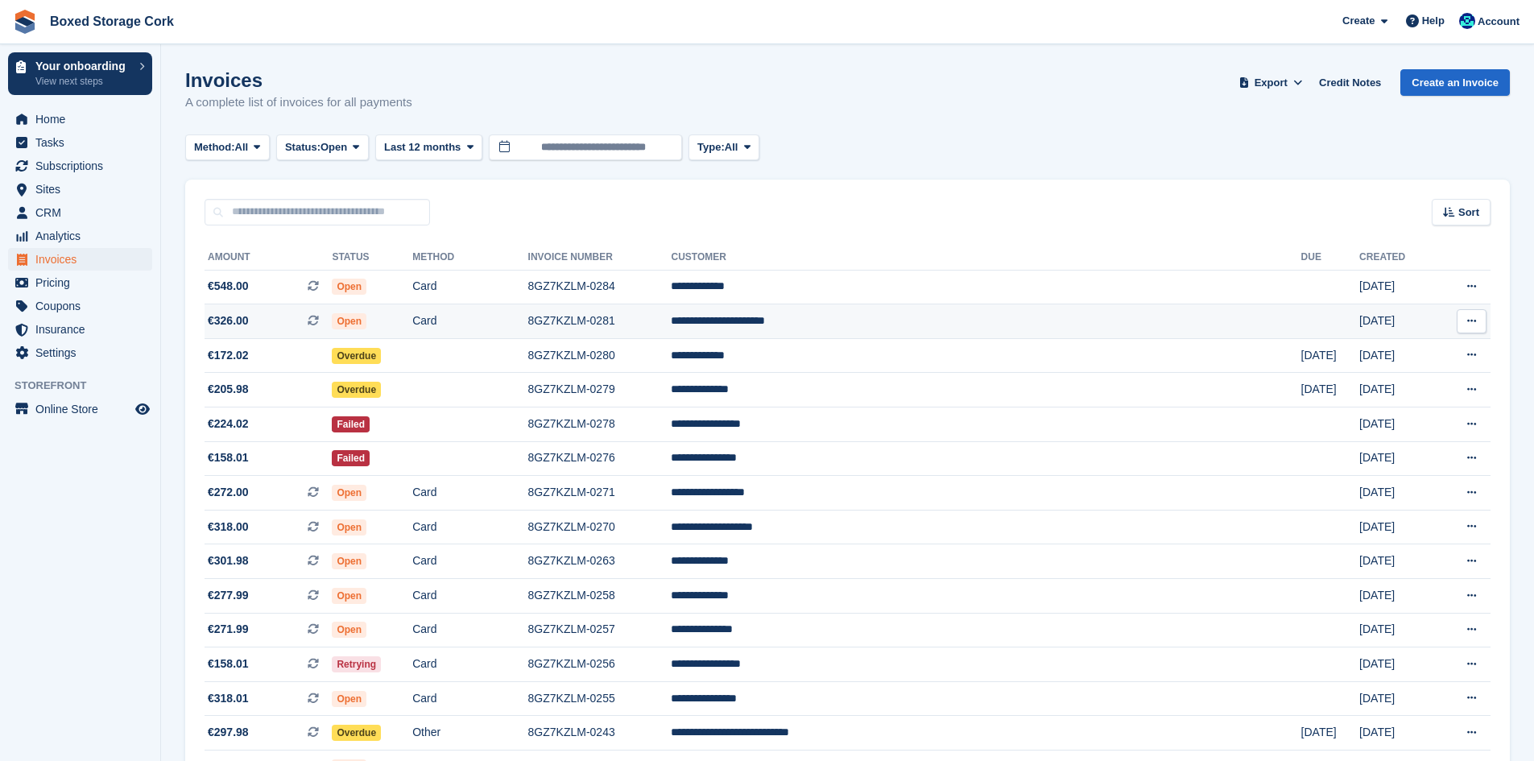
click at [323, 316] on span "€326.00 This is a recurring subscription invoice." at bounding box center [267, 320] width 127 height 17
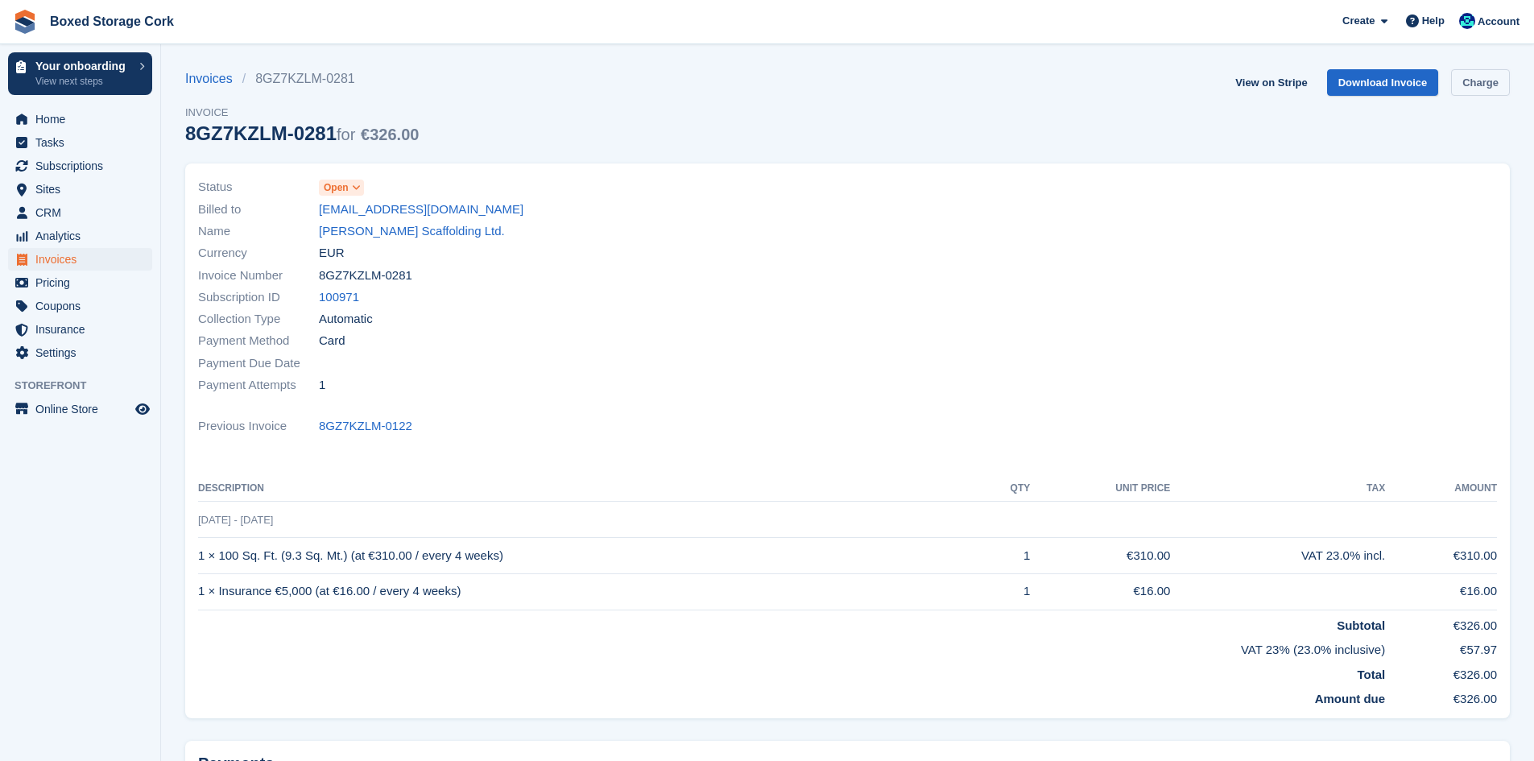
click at [1480, 85] on link "Charge" at bounding box center [1480, 82] width 59 height 27
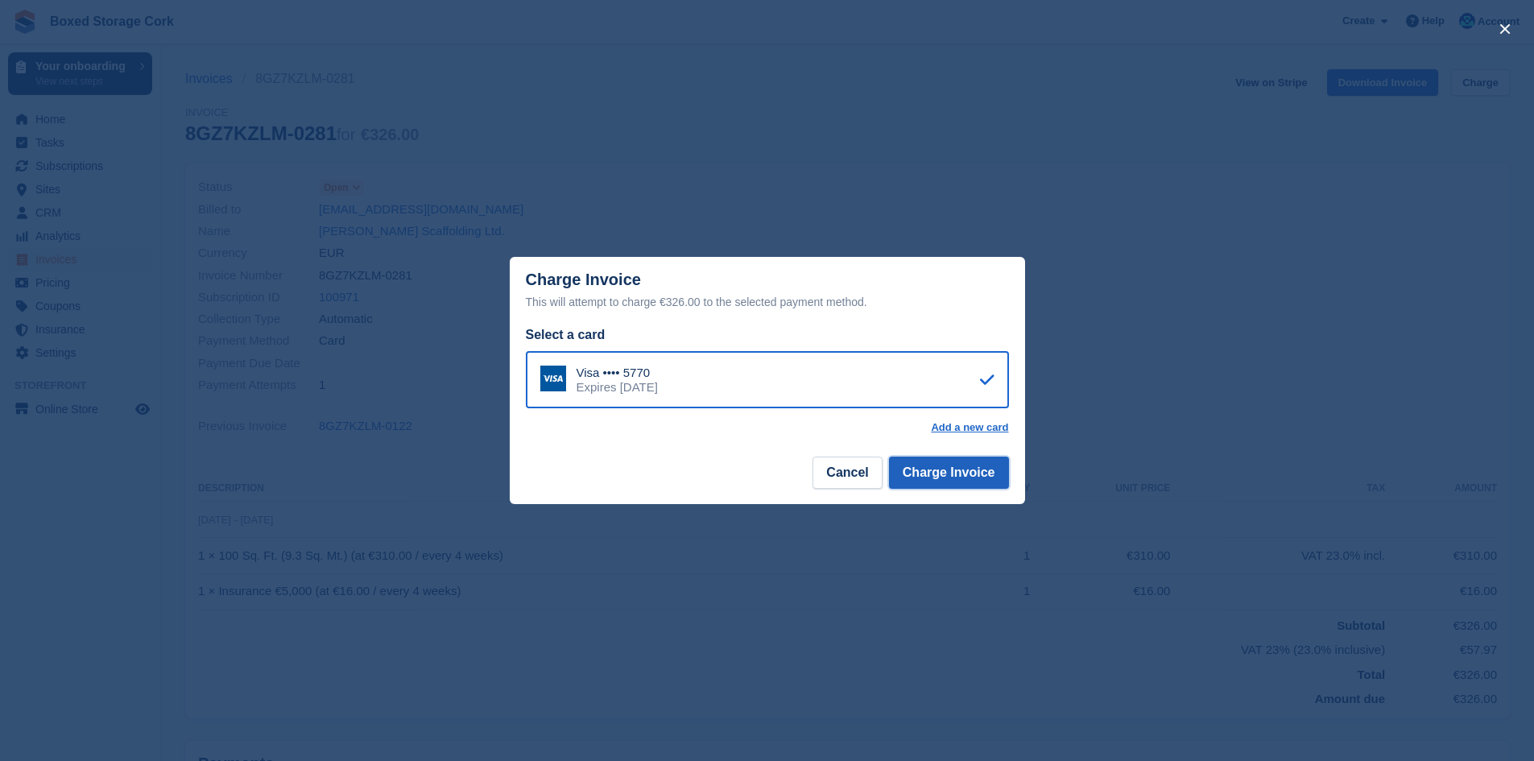
click at [978, 475] on button "Charge Invoice" at bounding box center [949, 472] width 120 height 32
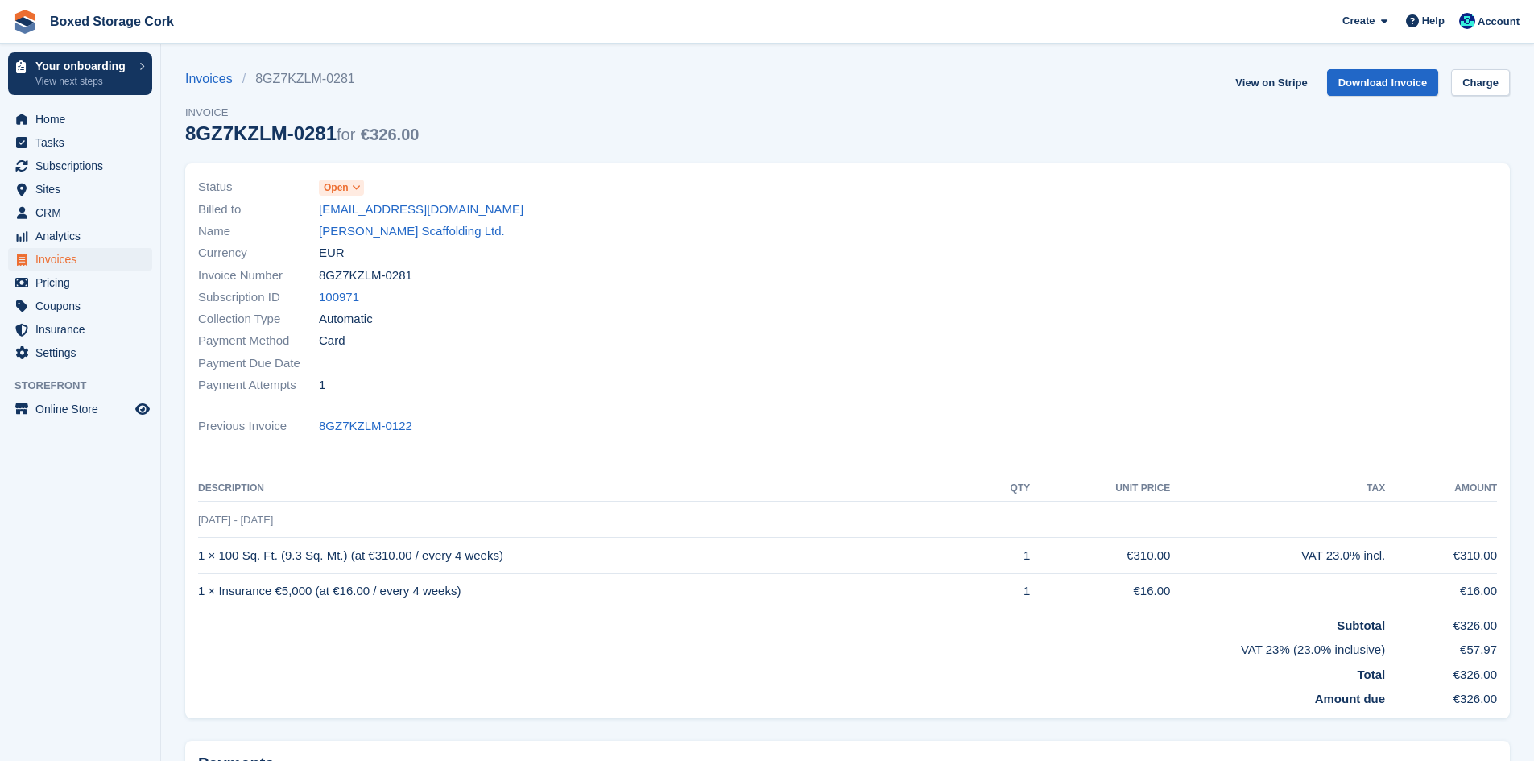
click at [842, 207] on div "Status Open Billed to [EMAIL_ADDRESS][DOMAIN_NAME] Name [PERSON_NAME] Scaffoldi…" at bounding box center [517, 286] width 659 height 239
click at [49, 119] on span "Home" at bounding box center [83, 119] width 97 height 23
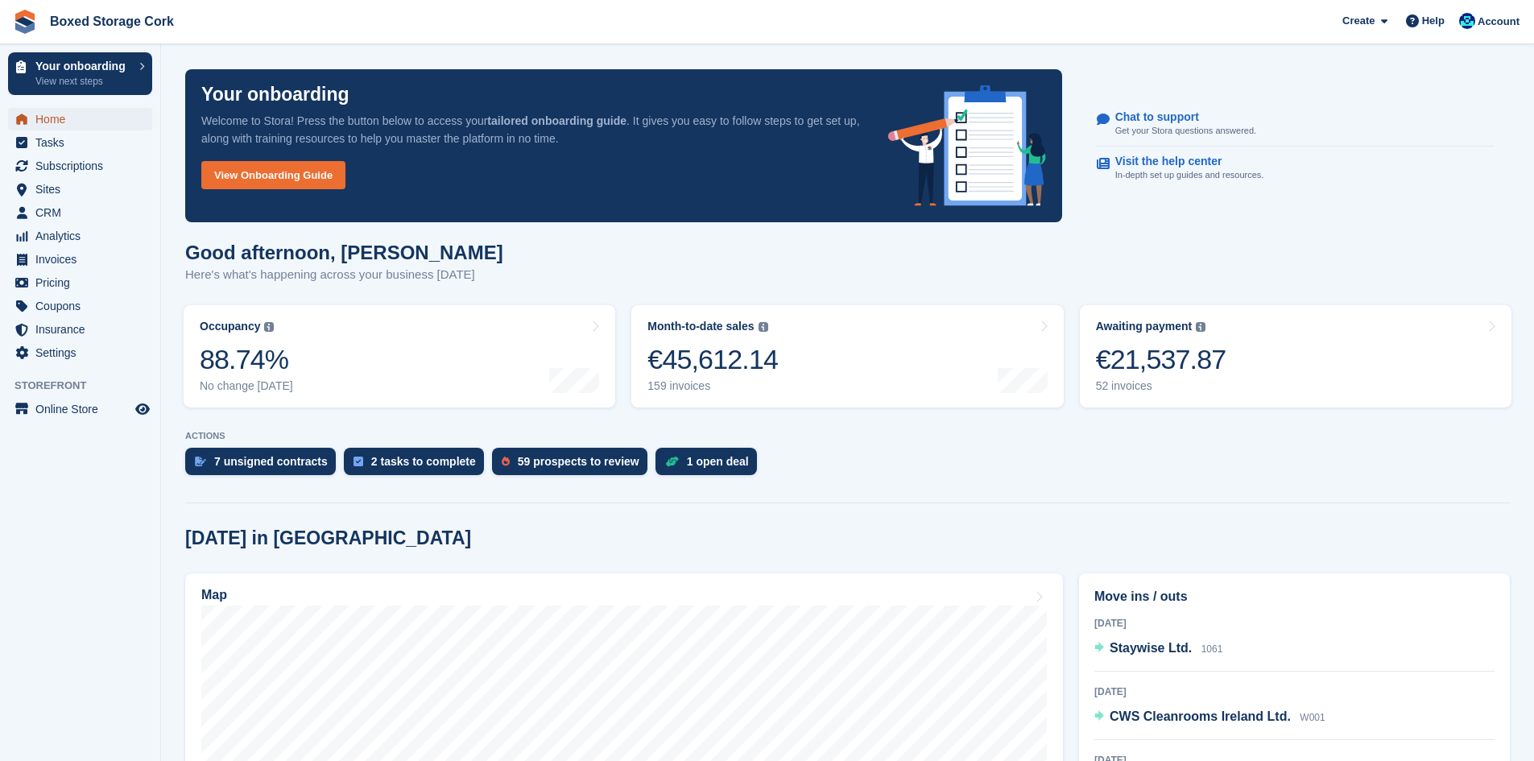
click at [62, 116] on span "Home" at bounding box center [83, 119] width 97 height 23
click at [48, 114] on span "Home" at bounding box center [83, 119] width 97 height 23
click at [1170, 353] on div "€21,537.87" at bounding box center [1161, 359] width 130 height 33
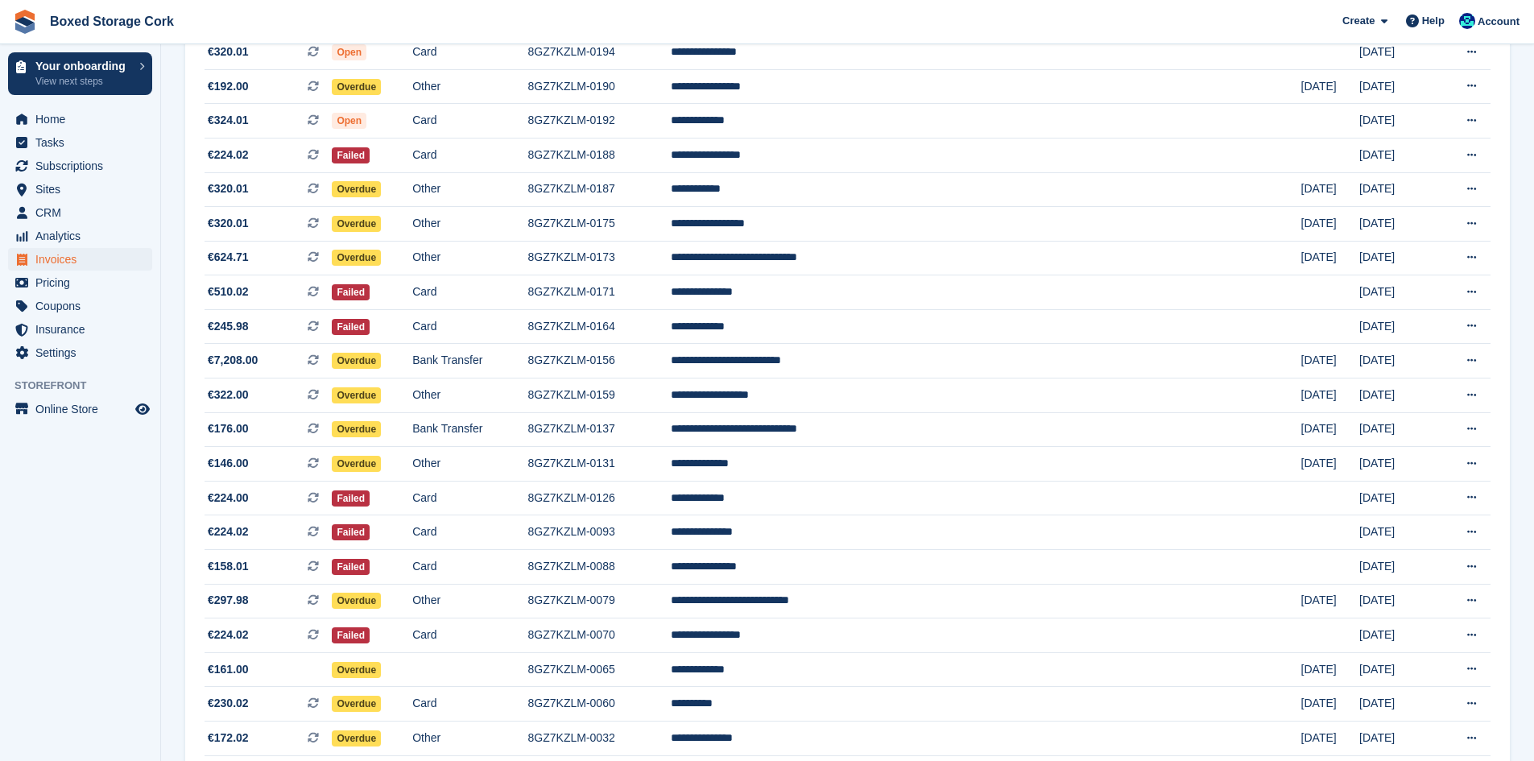
scroll to position [1127, 0]
drag, startPoint x: 284, startPoint y: 246, endPoint x: 172, endPoint y: 584, distance: 356.9
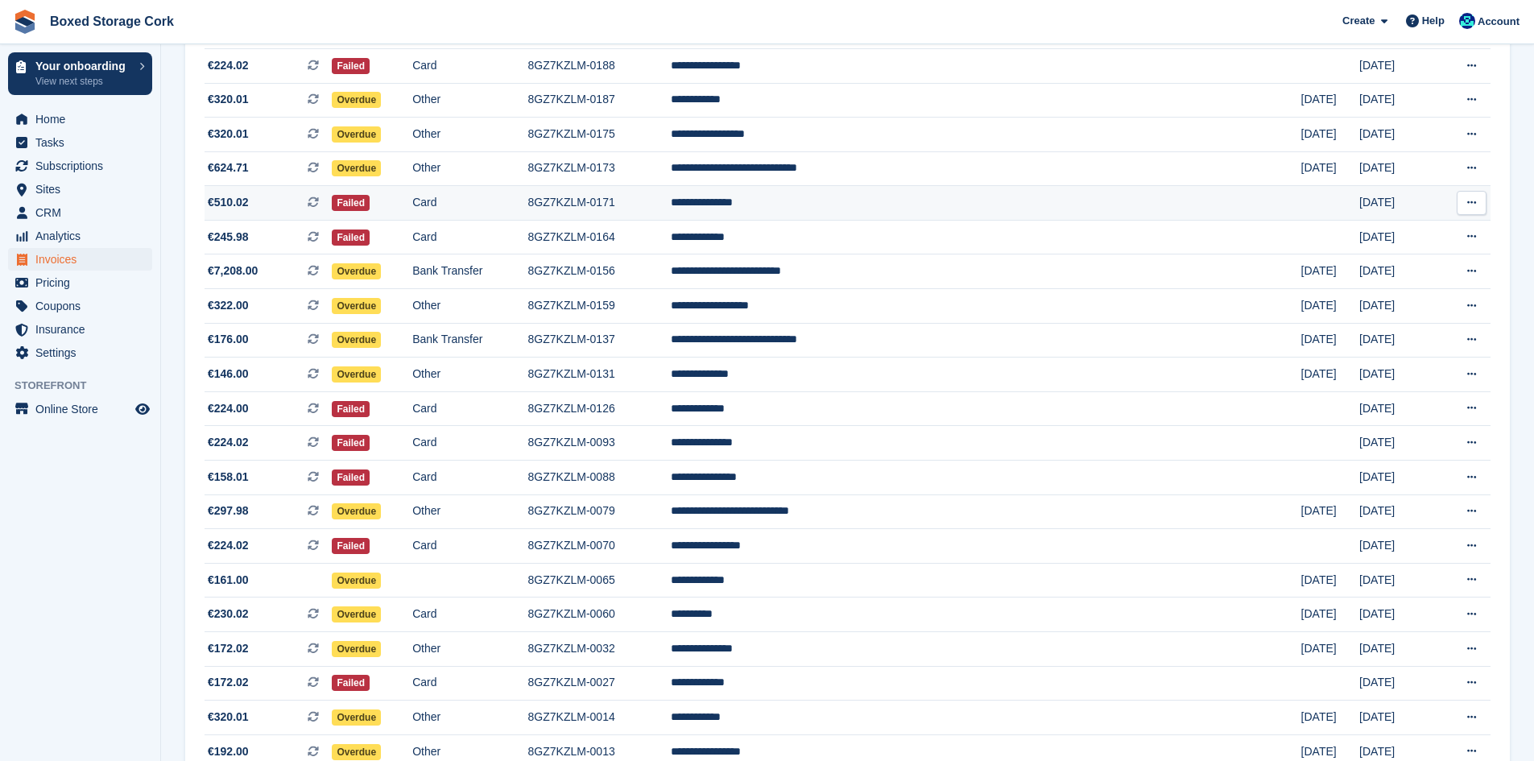
scroll to position [1303, 0]
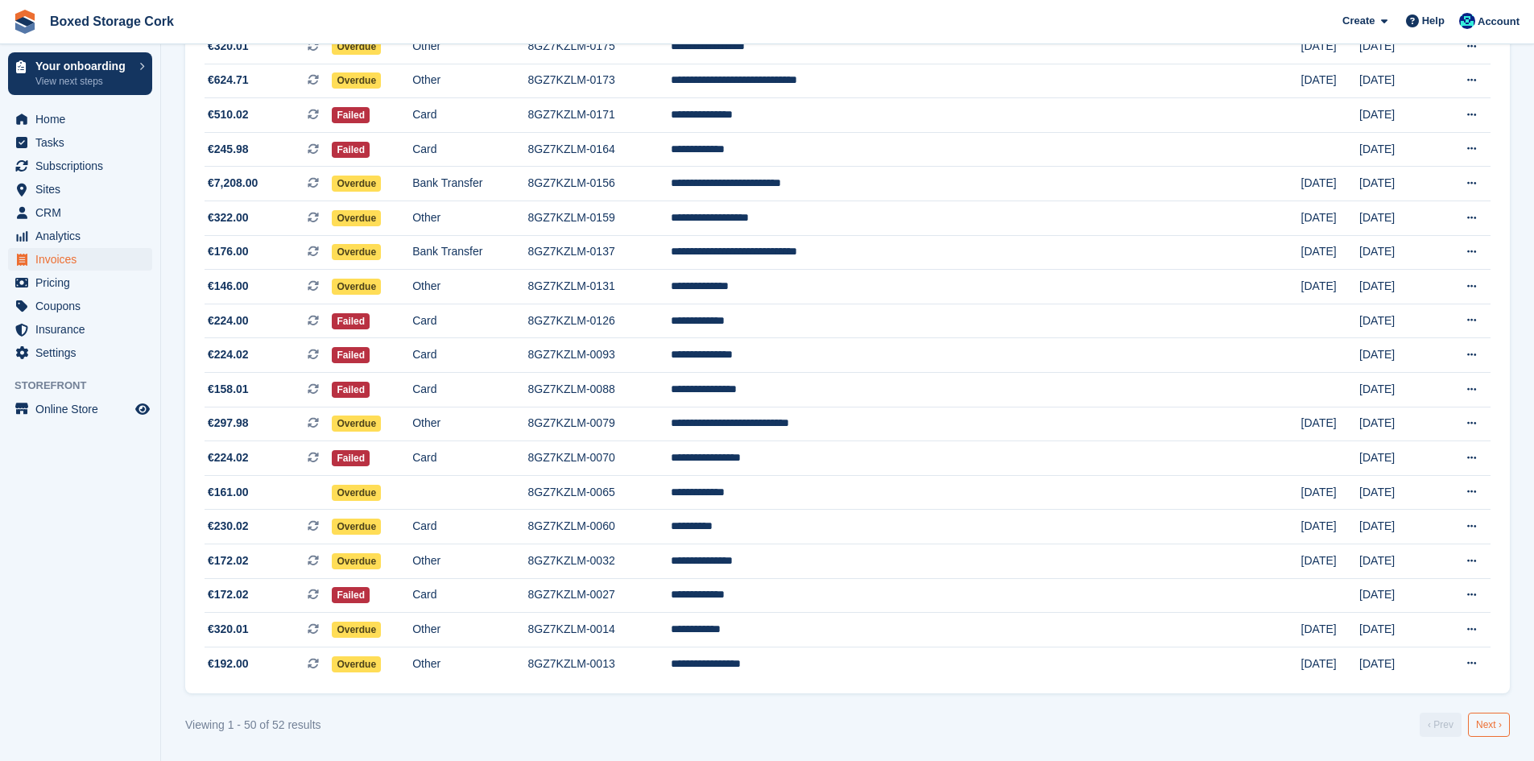
click at [1488, 719] on link "Next ›" at bounding box center [1489, 724] width 42 height 24
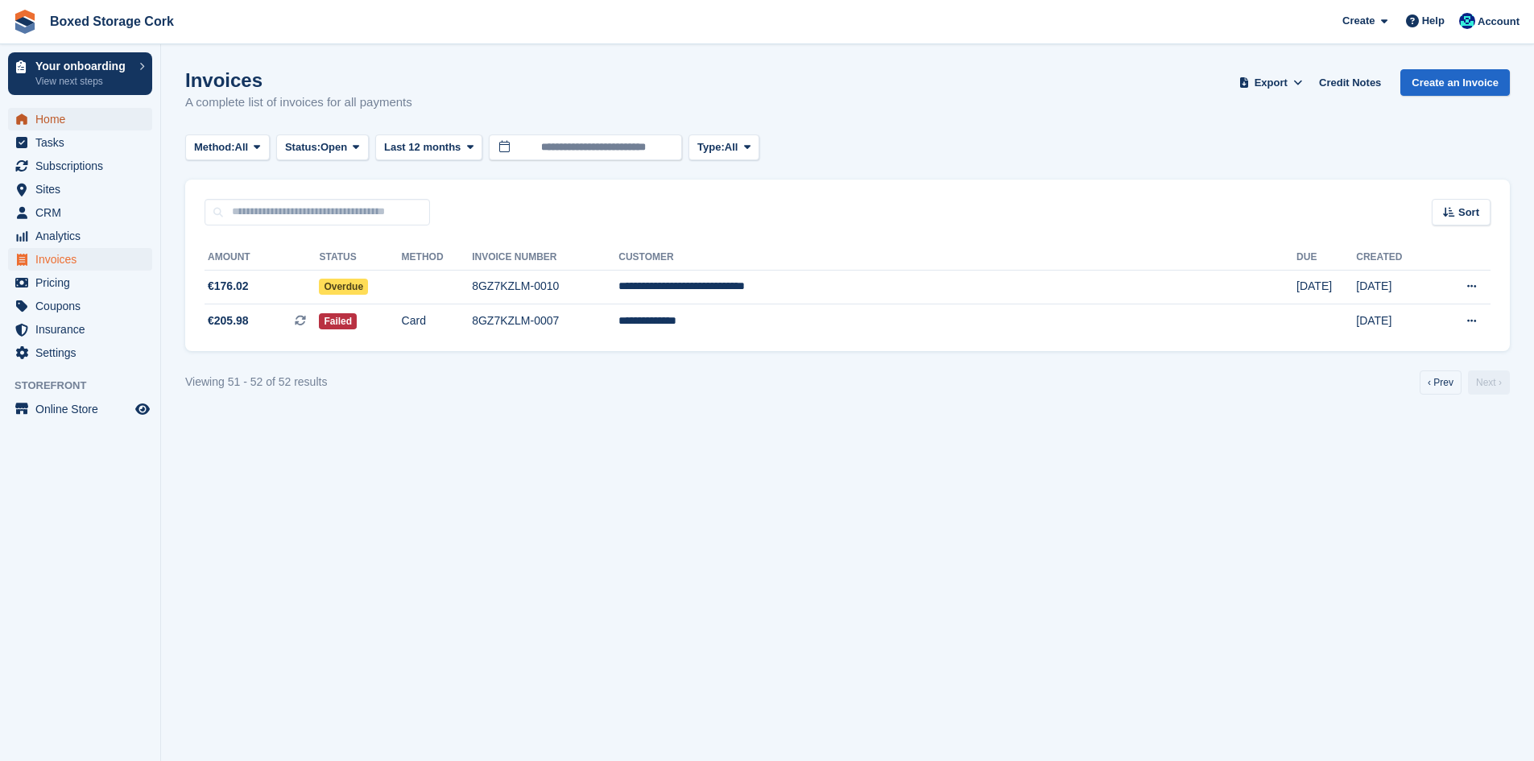
click at [46, 117] on span "Home" at bounding box center [83, 119] width 97 height 23
